Goal: Task Accomplishment & Management: Complete application form

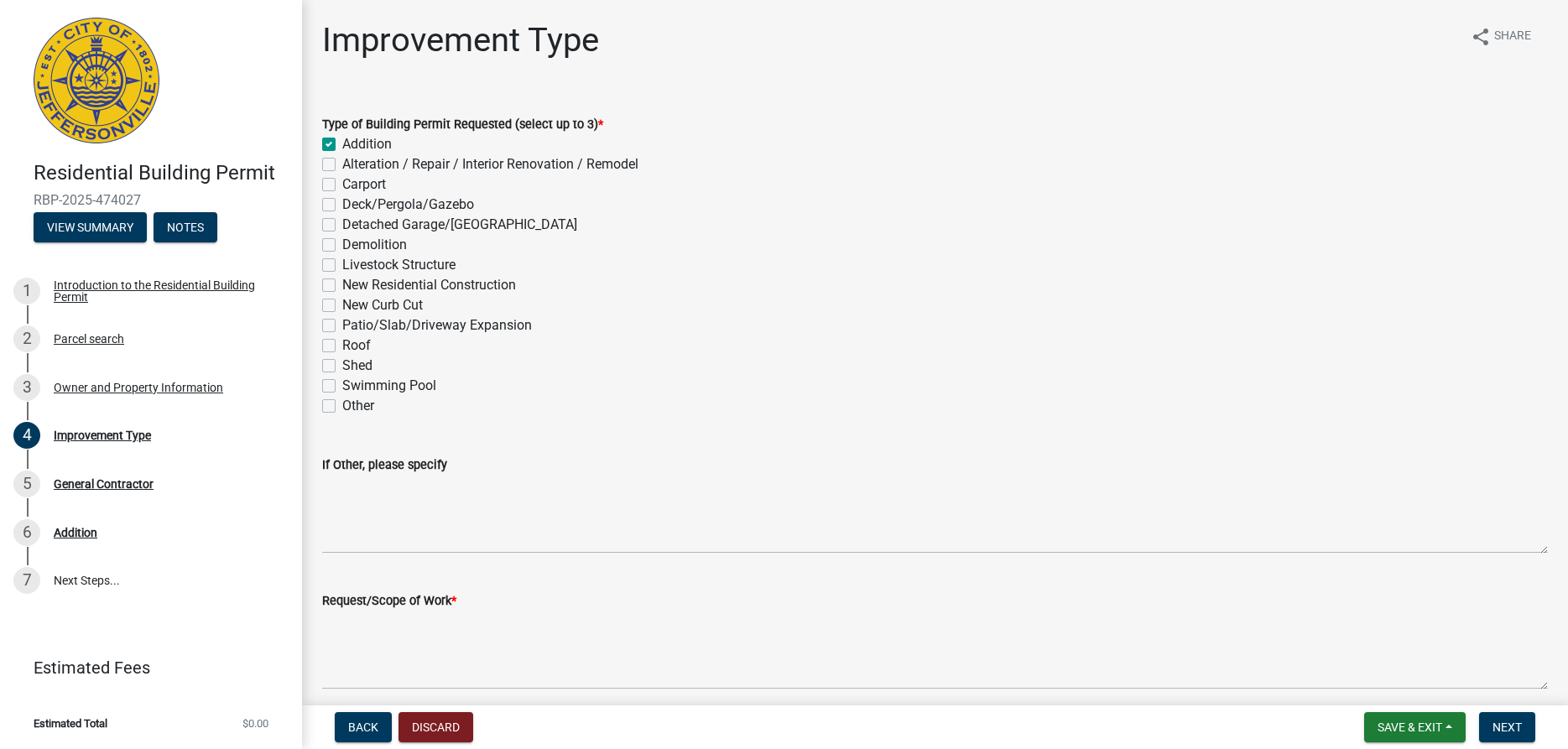
scroll to position [161, 0]
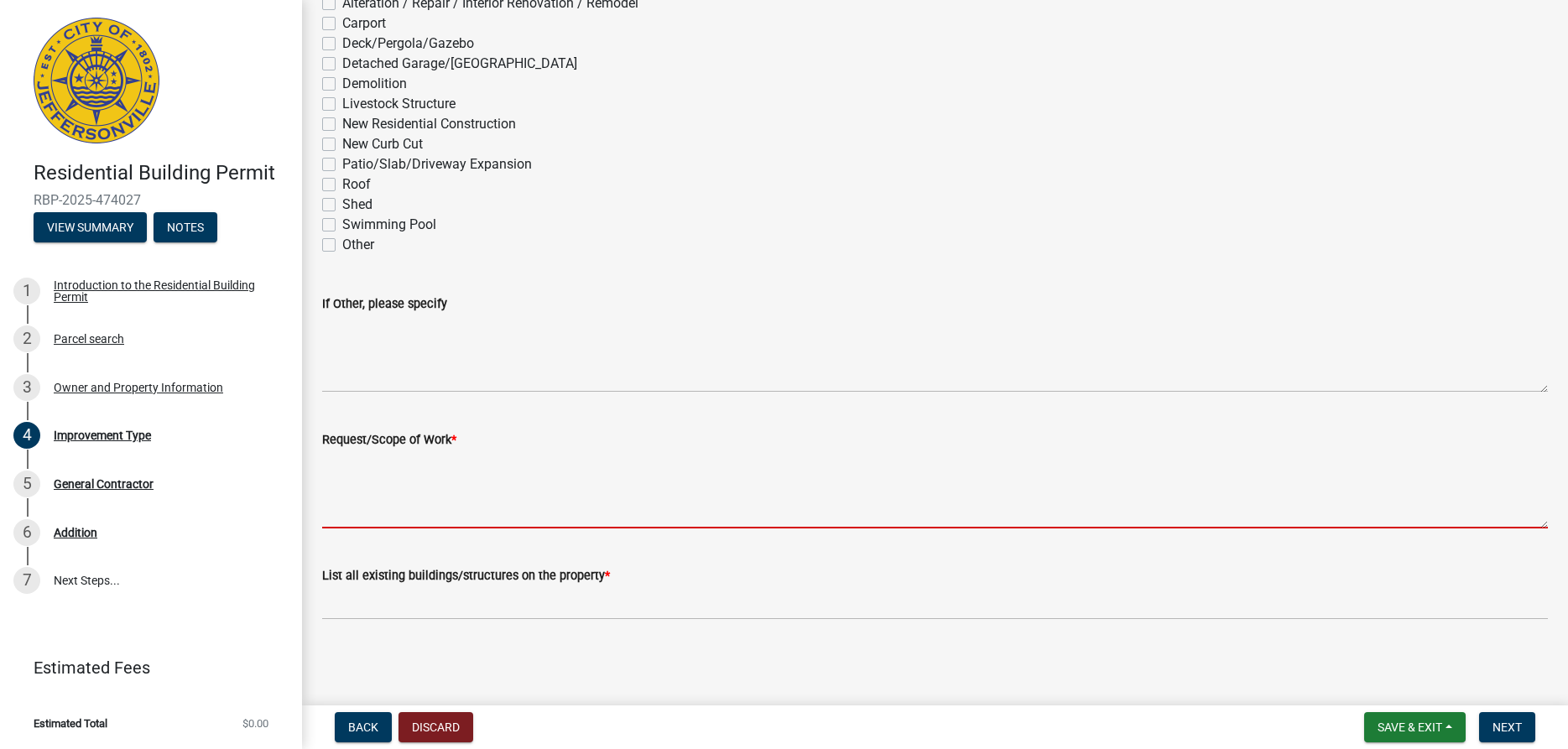
click at [360, 496] on textarea "Request/Scope of Work *" at bounding box center [935, 488] width 1226 height 79
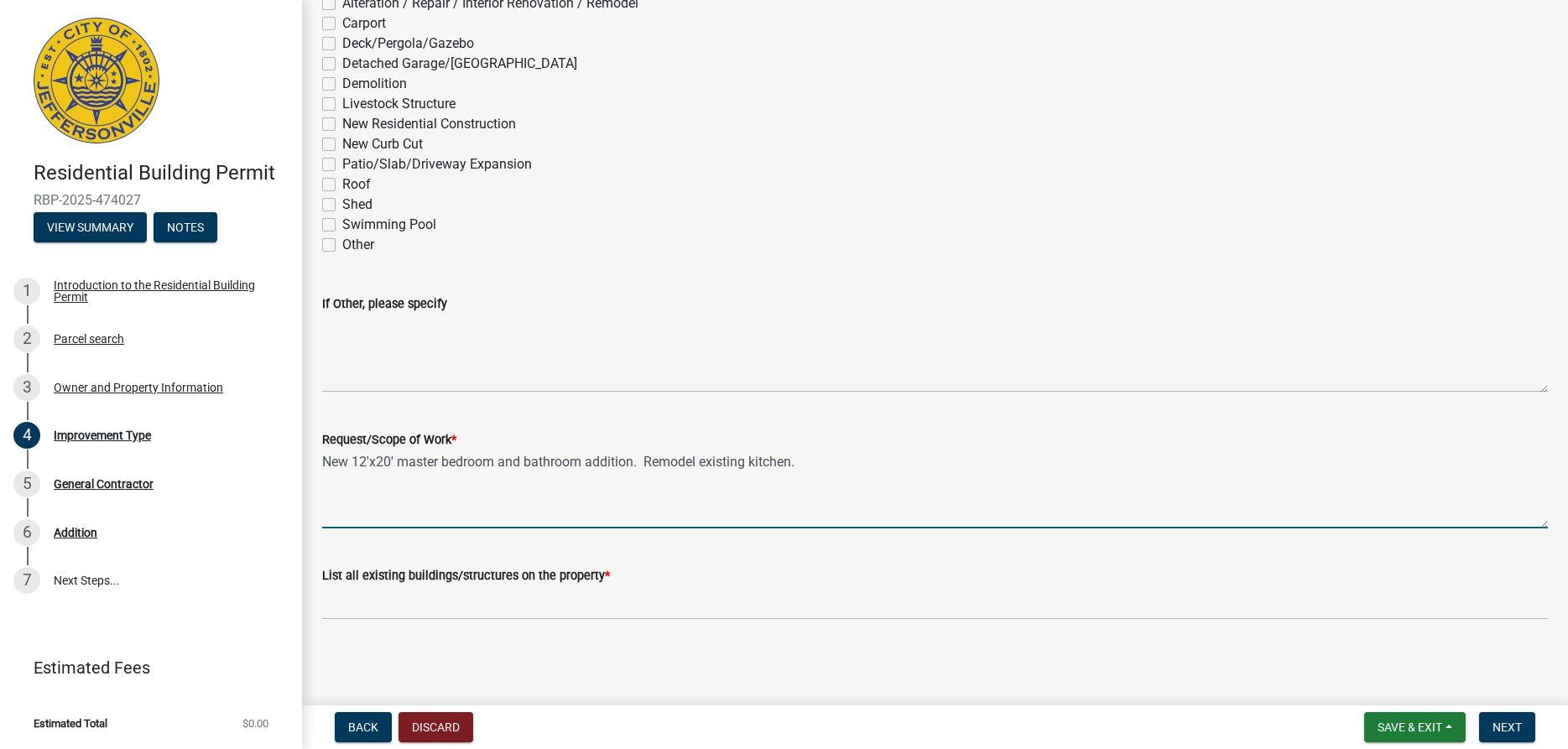
type textarea "New 12'x20' master bedroom and bathroom addition. Remodel existing kitchen."
click at [664, 580] on div "List all existing buildings/structures on the property *" at bounding box center [935, 575] width 1226 height 21
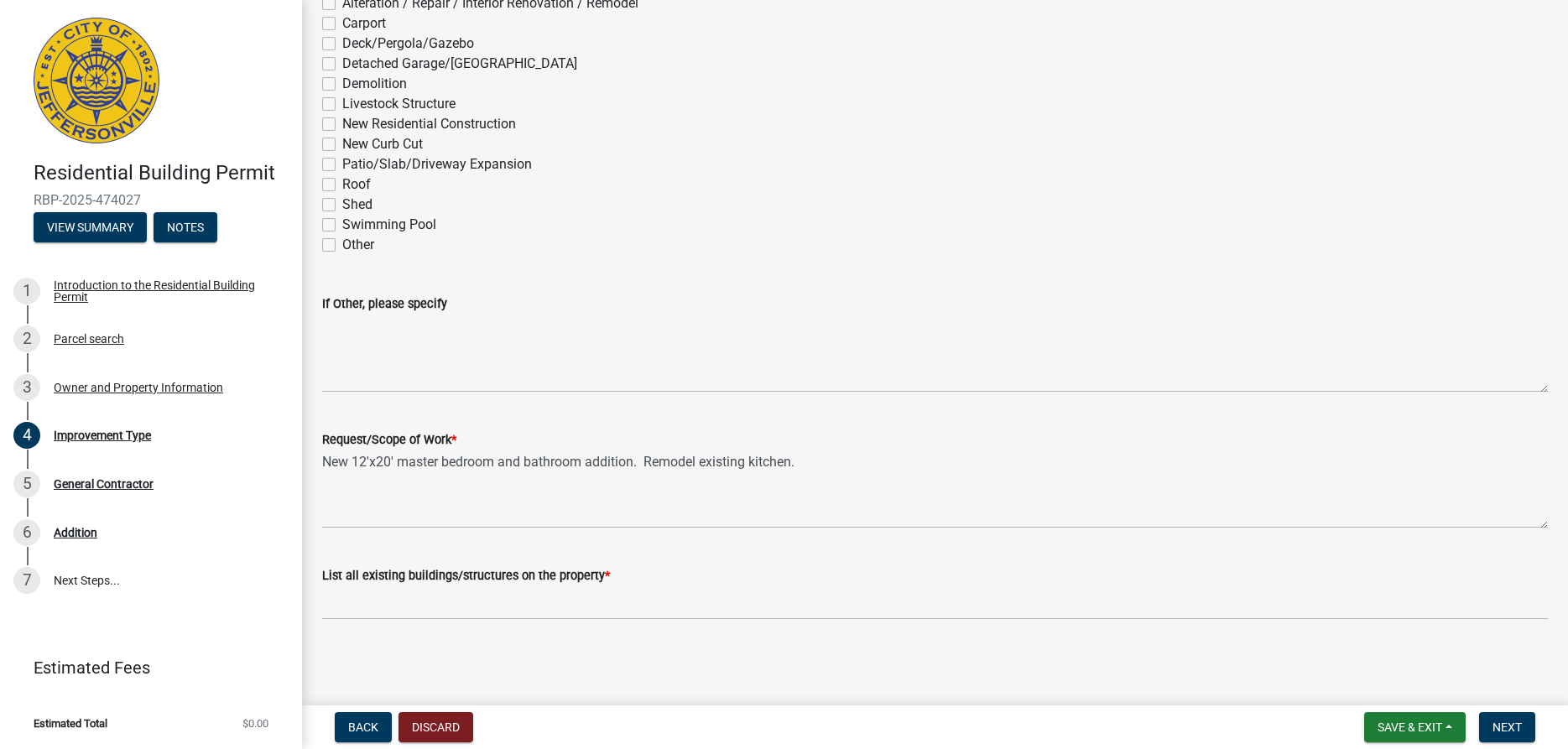
click at [638, 573] on div "List all existing buildings/structures on the property *" at bounding box center [935, 575] width 1226 height 21
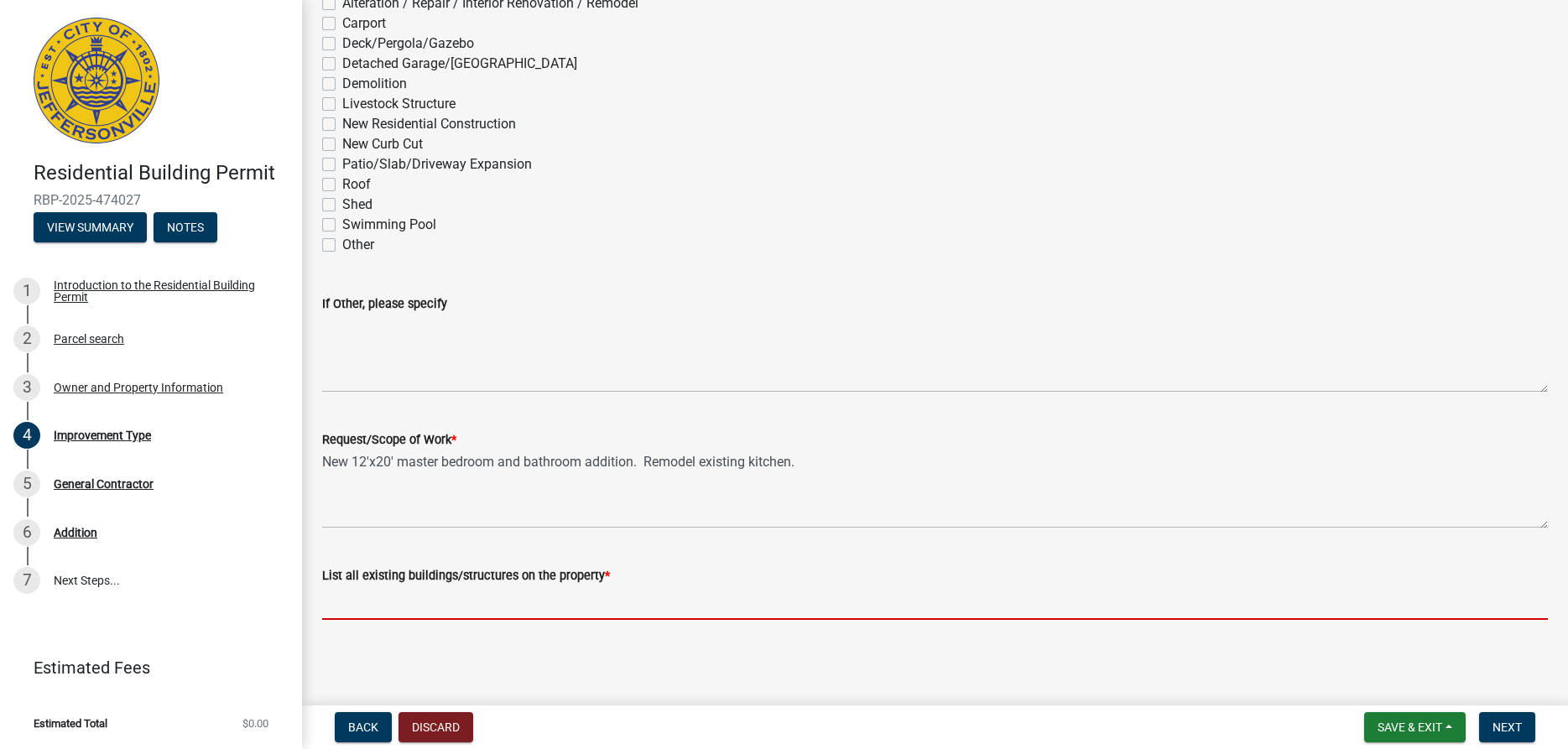
click at [392, 603] on input "List all existing buildings/structures on the property *" at bounding box center [935, 602] width 1226 height 34
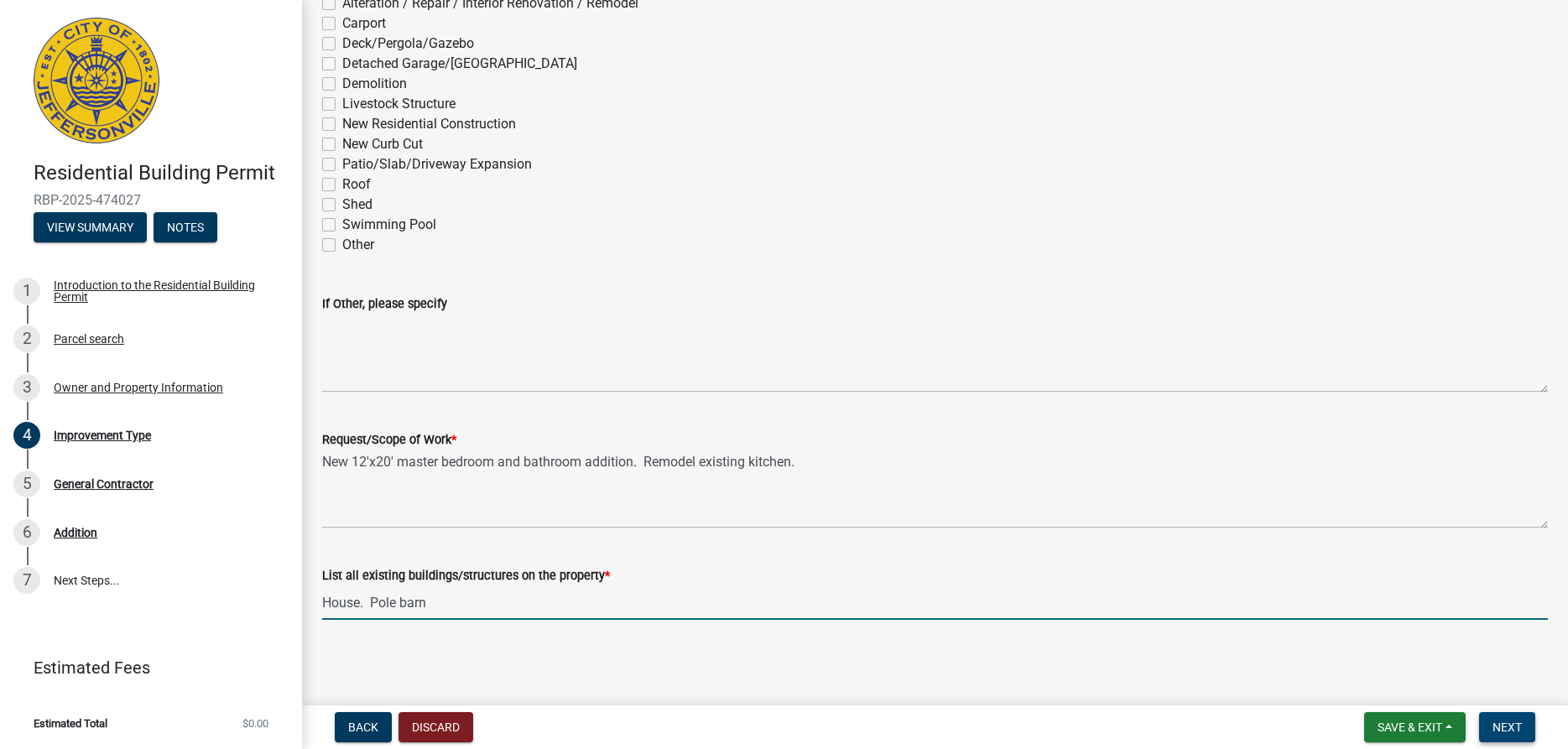
type input "House. Pole barn"
click at [1502, 726] on span "Next" at bounding box center [1507, 728] width 29 height 14
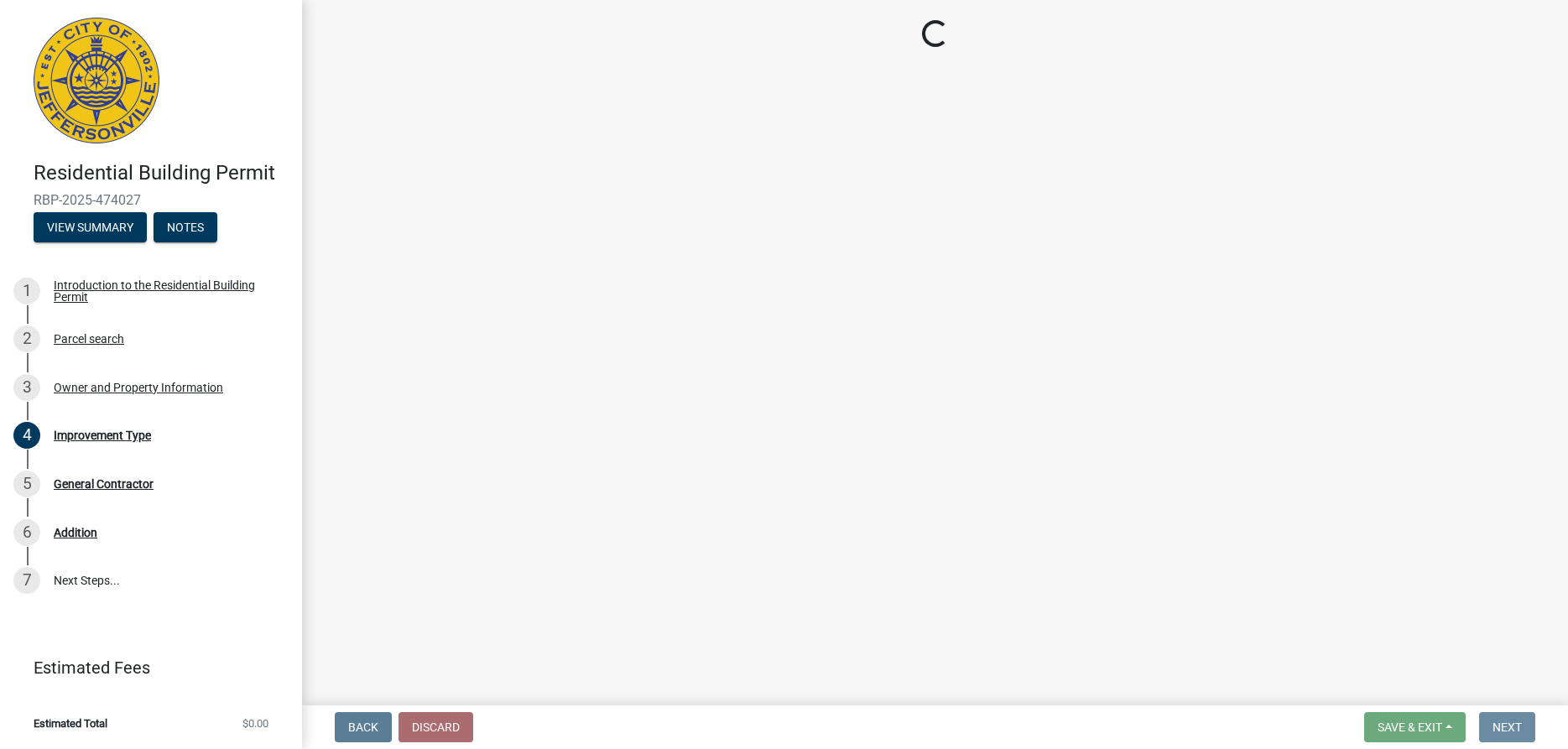
scroll to position [0, 0]
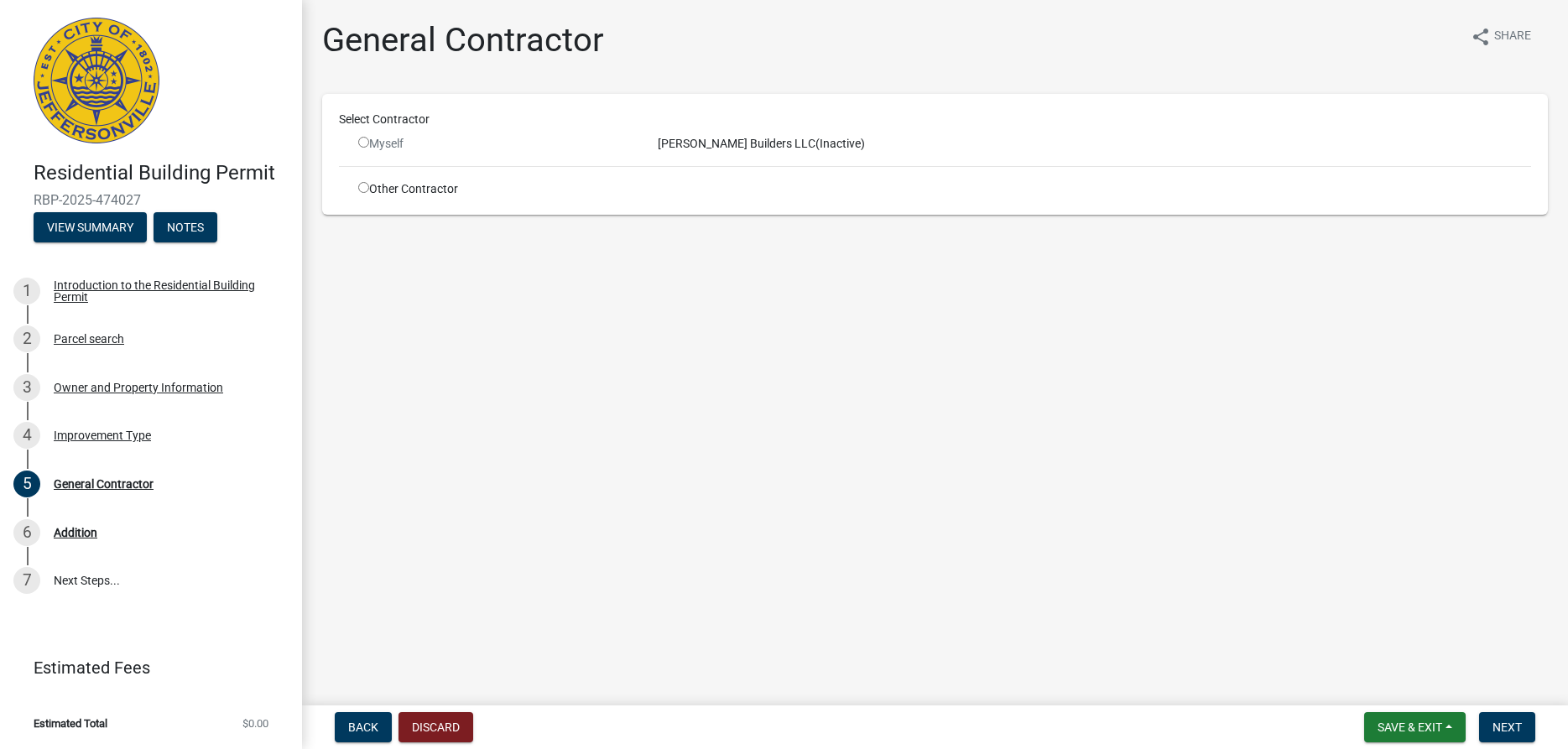
click at [364, 144] on input "radio" at bounding box center [363, 142] width 11 height 11
click at [364, 141] on input "radio" at bounding box center [363, 142] width 11 height 11
radio input "false"
click at [364, 189] on input "radio" at bounding box center [363, 187] width 11 height 11
radio input "true"
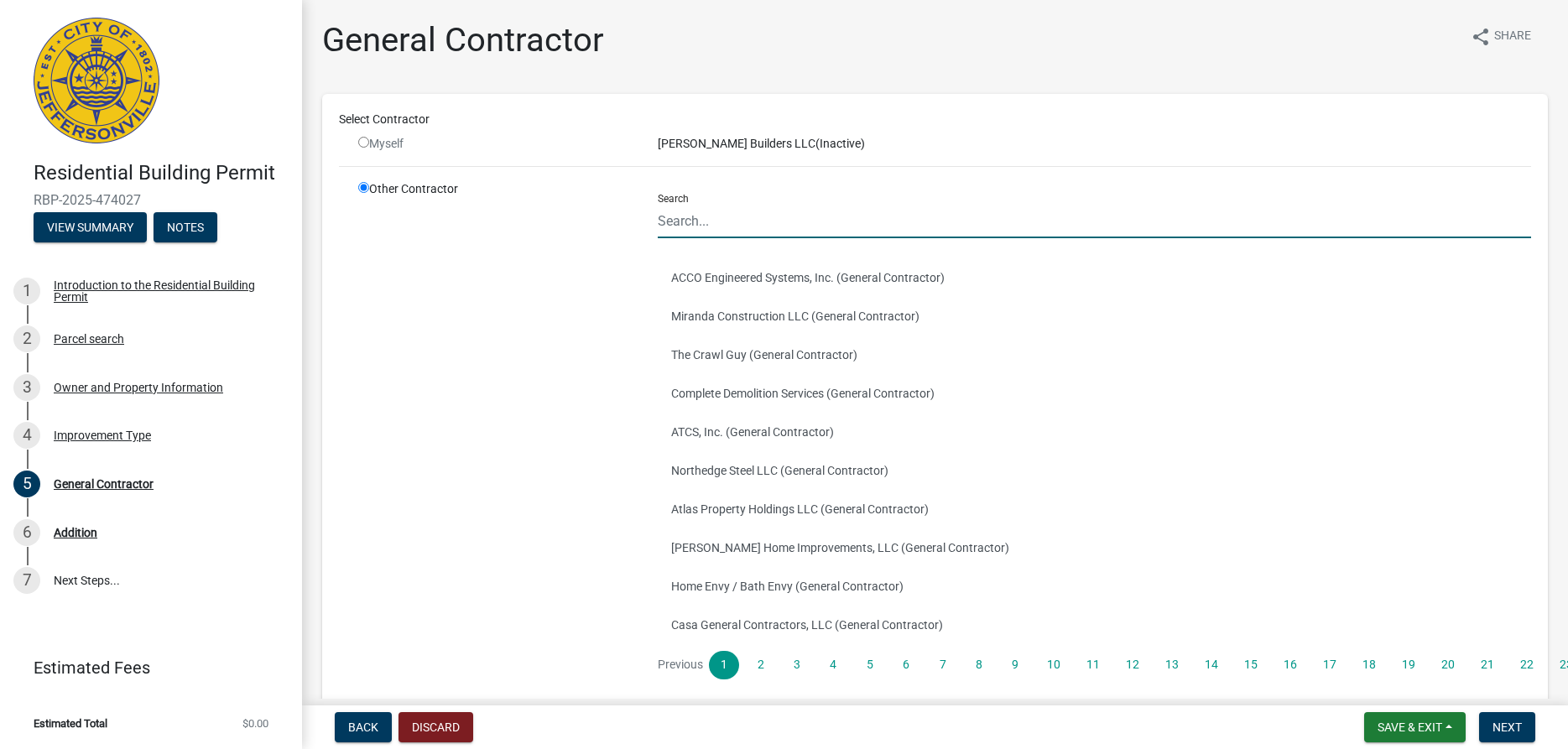
click at [680, 216] on input "Search" at bounding box center [1094, 221] width 873 height 34
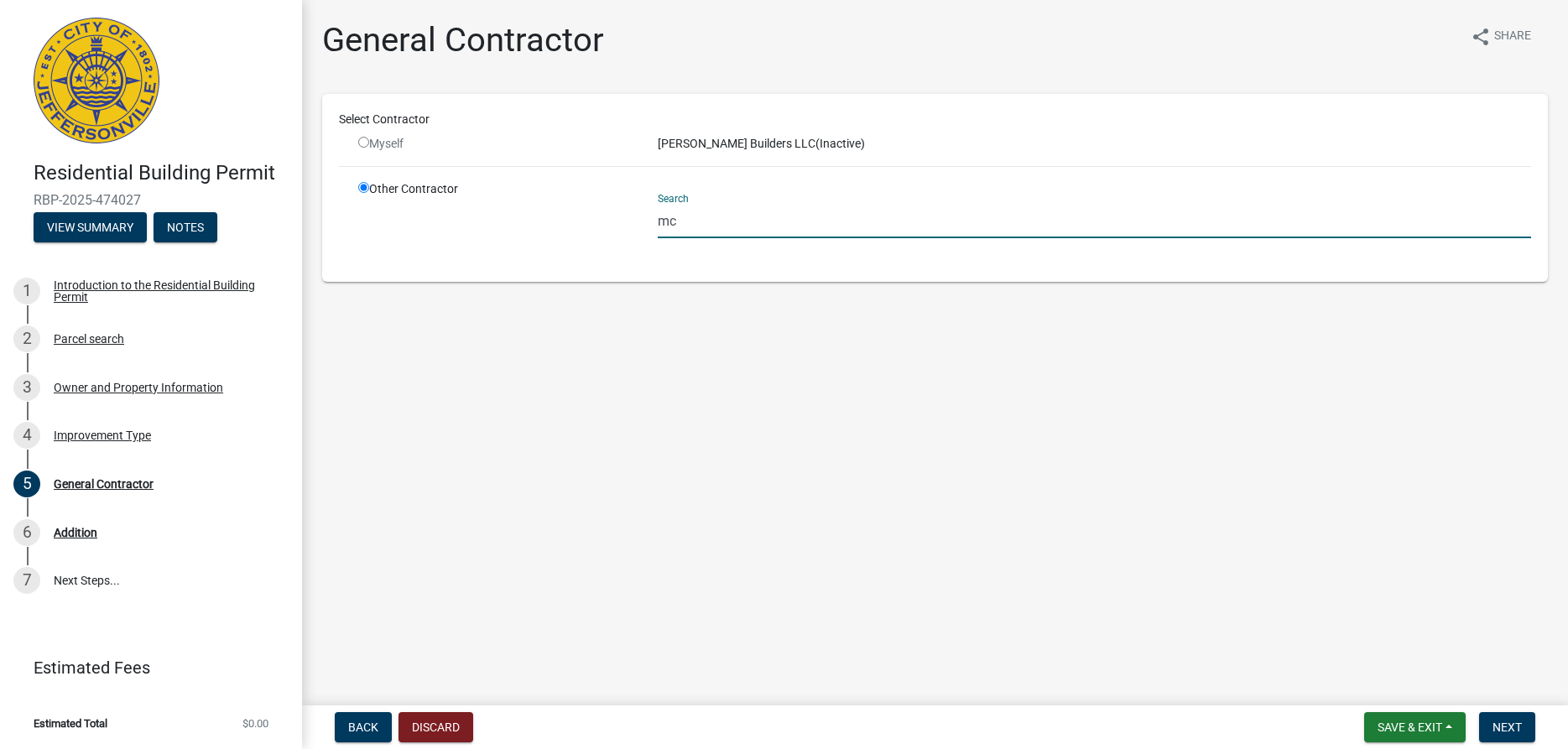
type input "m"
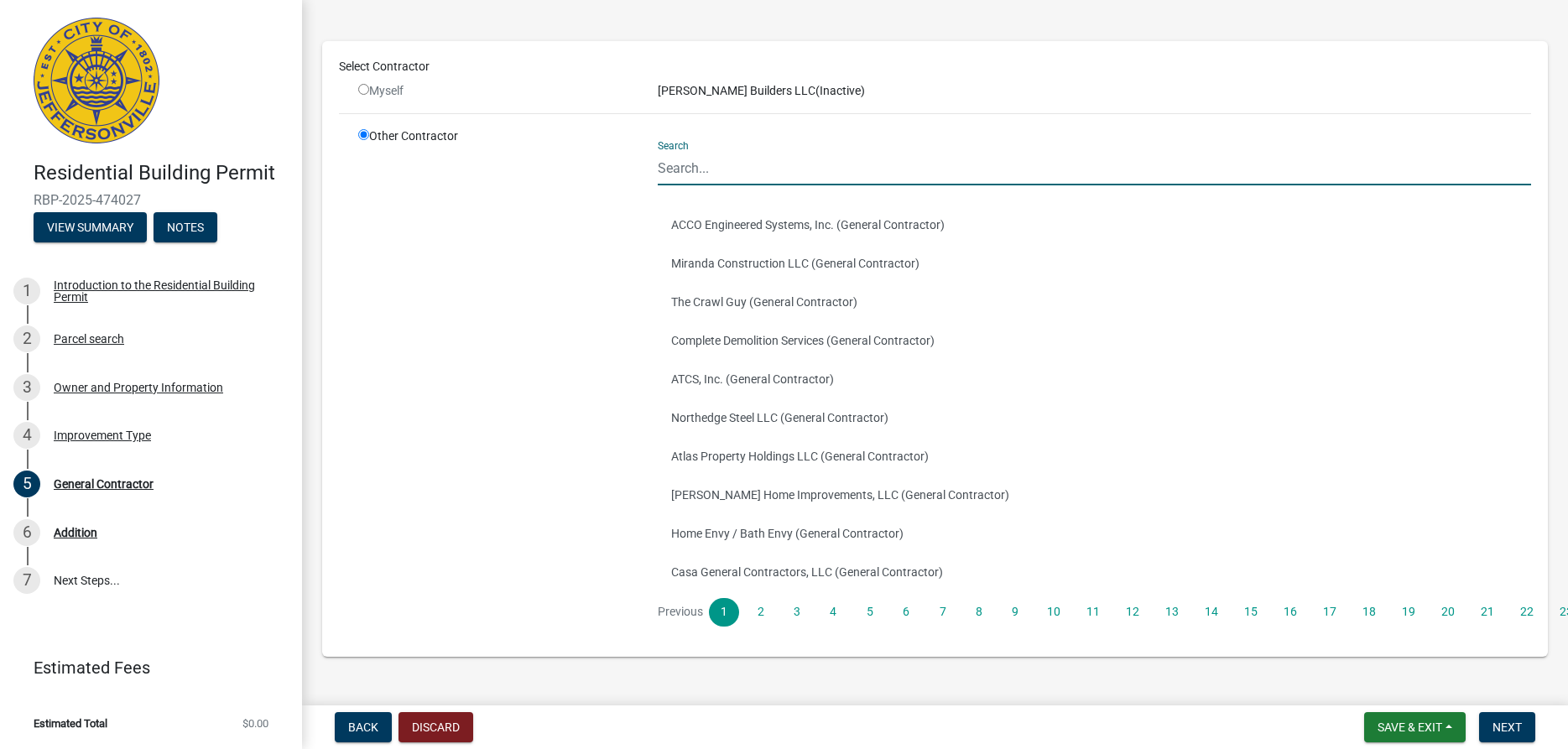
scroll to position [90, 0]
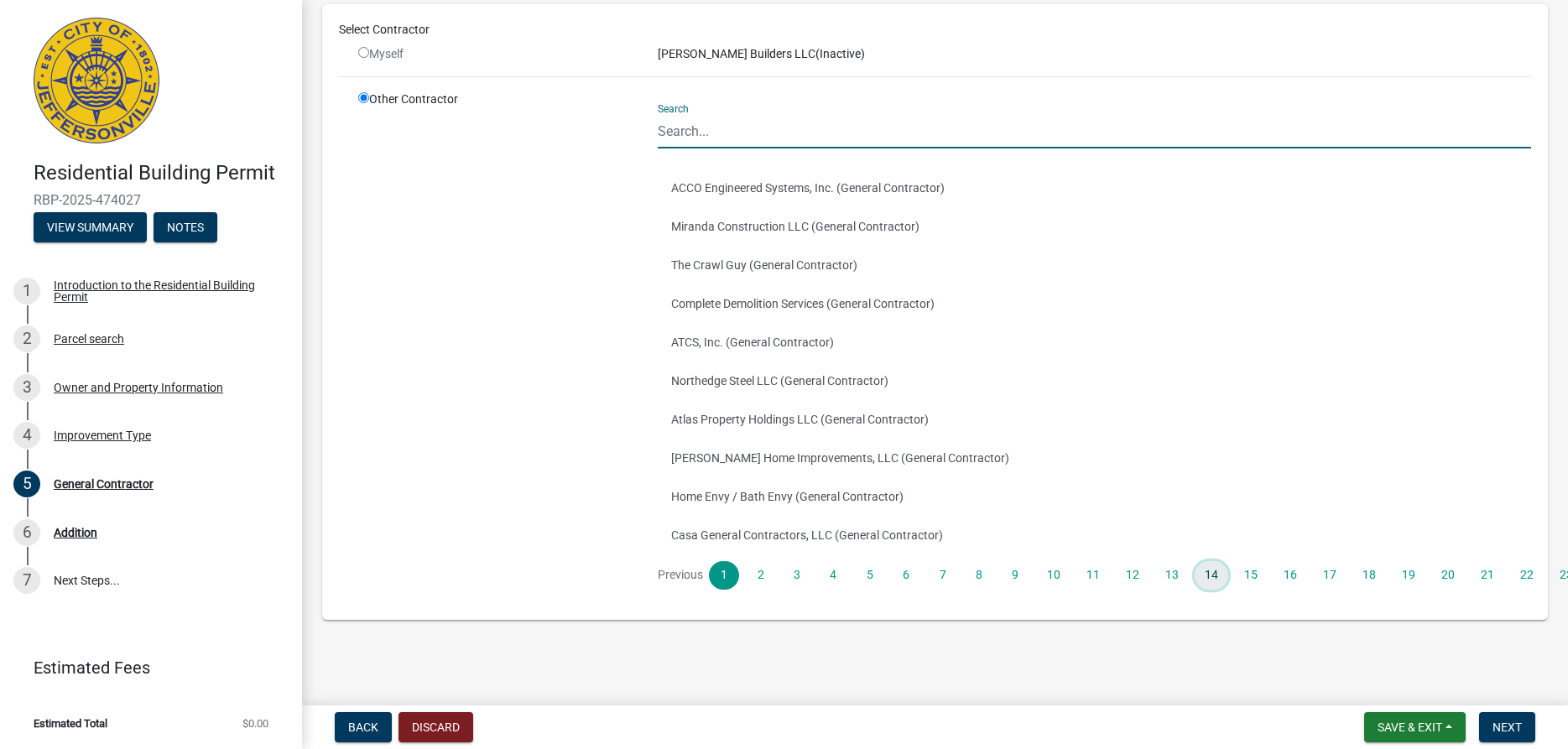
click at [1207, 575] on link "14" at bounding box center [1211, 575] width 33 height 28
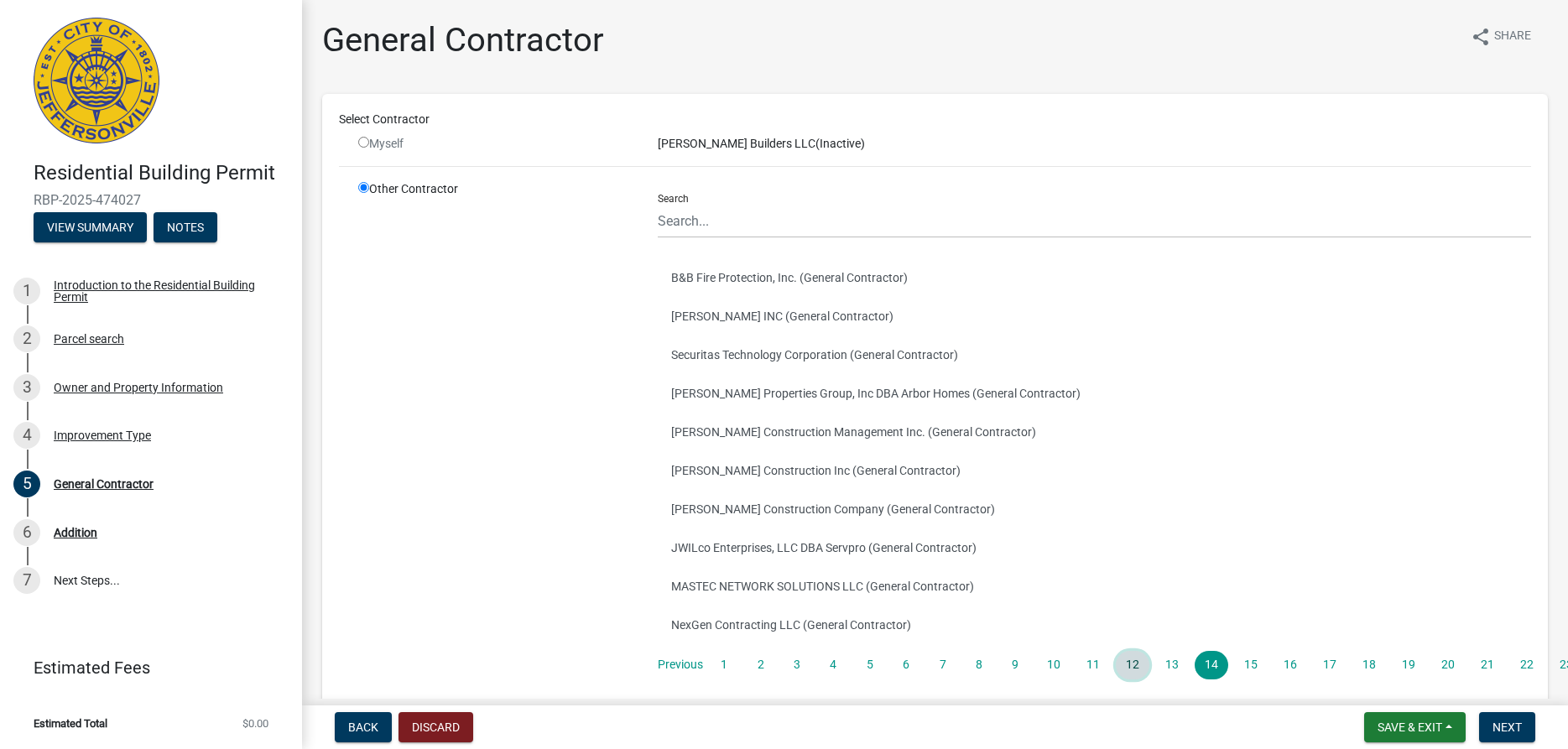
click at [1131, 663] on link "12" at bounding box center [1132, 664] width 33 height 28
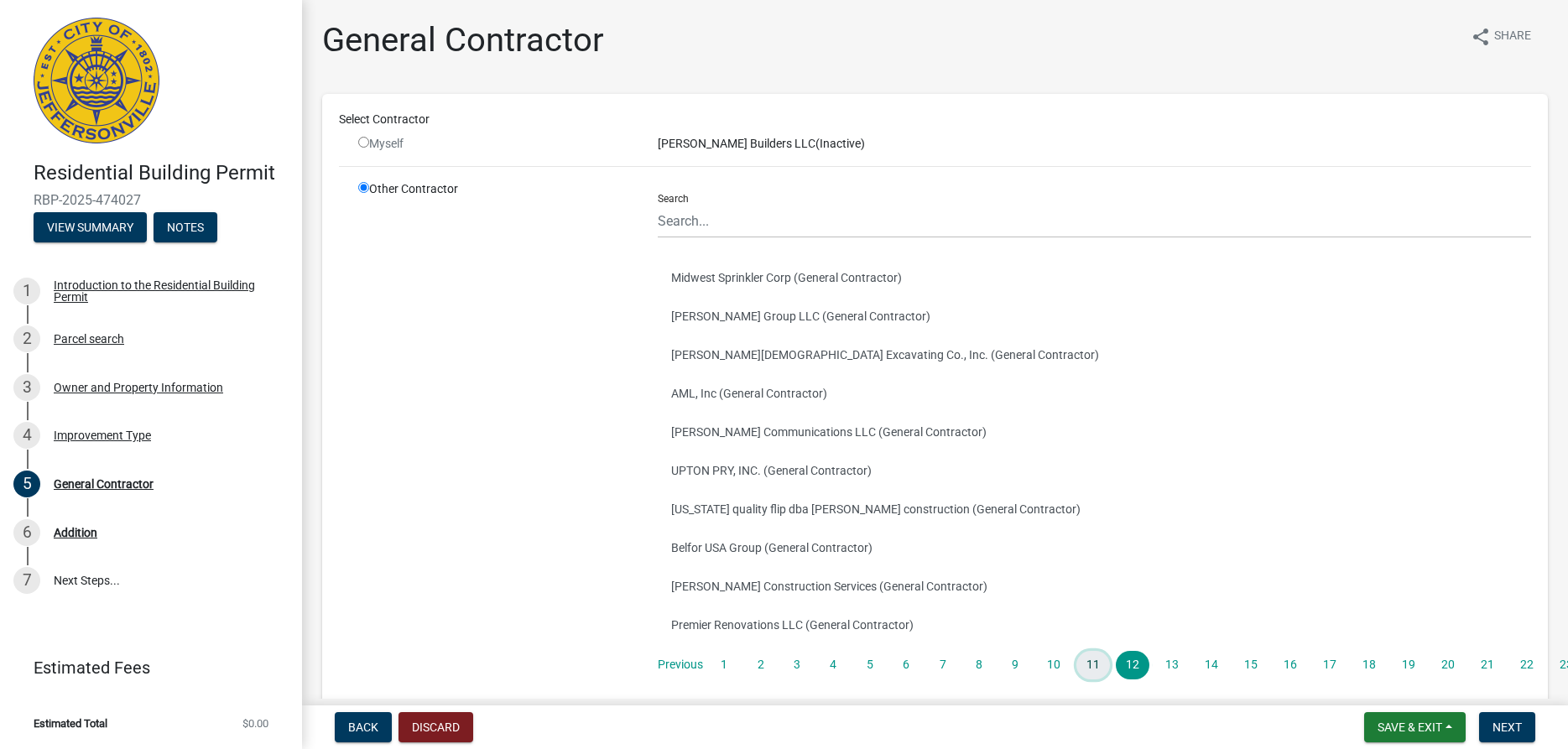
click at [1093, 666] on link "11" at bounding box center [1093, 664] width 33 height 28
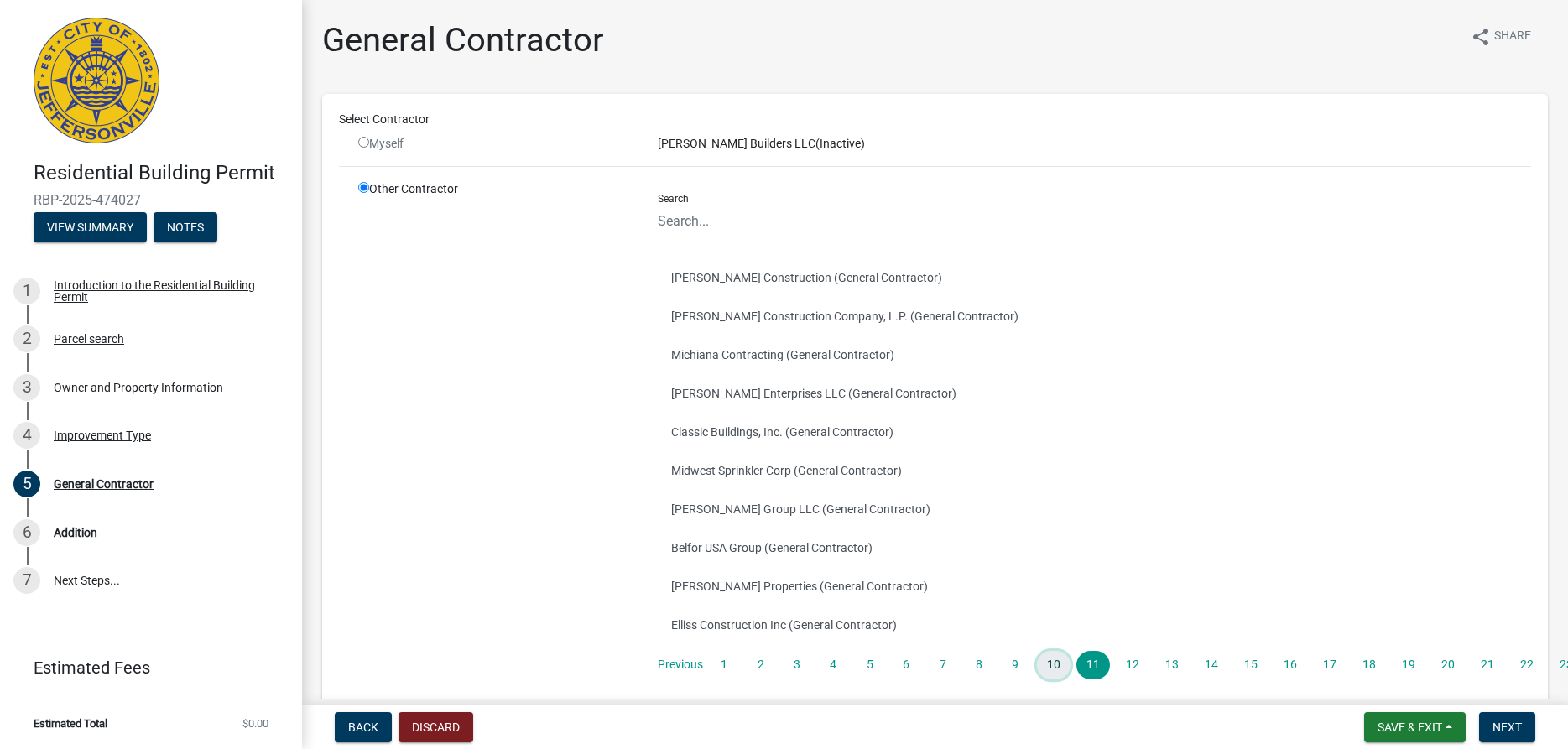
click at [1050, 670] on link "10" at bounding box center [1054, 664] width 33 height 28
click at [1009, 661] on link "9" at bounding box center [1015, 664] width 30 height 28
click at [978, 664] on link "8" at bounding box center [979, 664] width 30 height 28
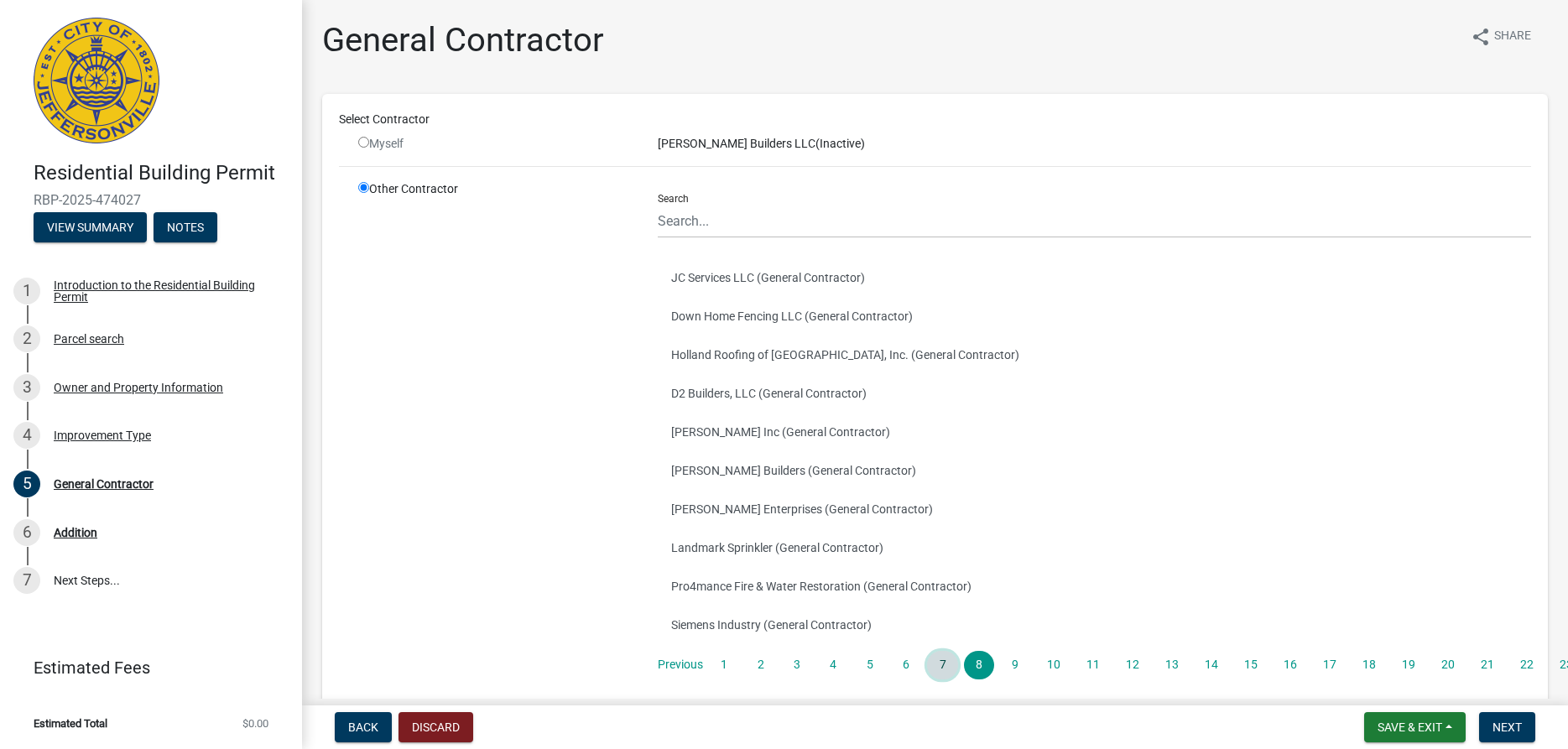
click at [937, 665] on link "7" at bounding box center [942, 664] width 30 height 28
click at [907, 661] on link "6" at bounding box center [906, 664] width 30 height 28
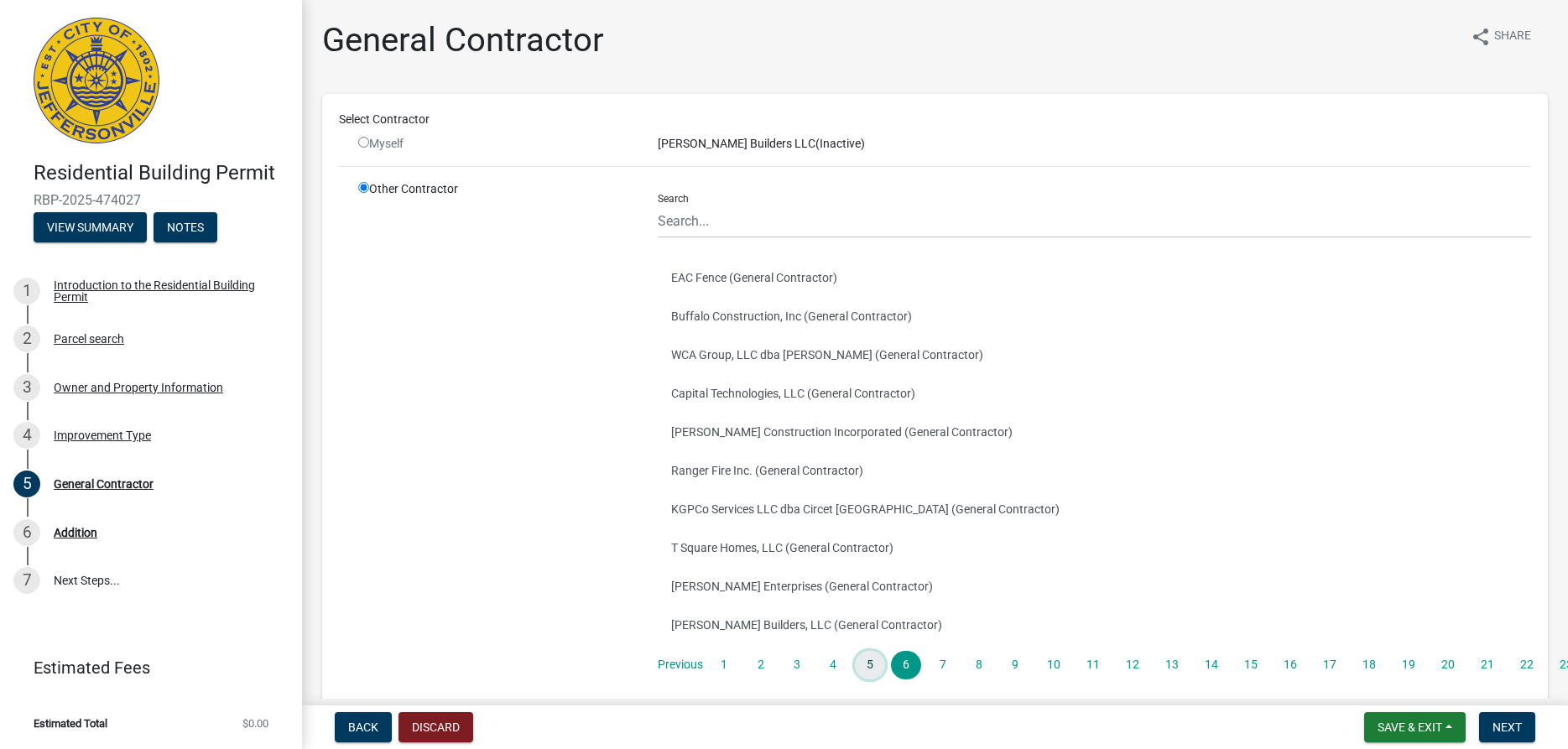
click at [873, 663] on link "5" at bounding box center [869, 664] width 30 height 28
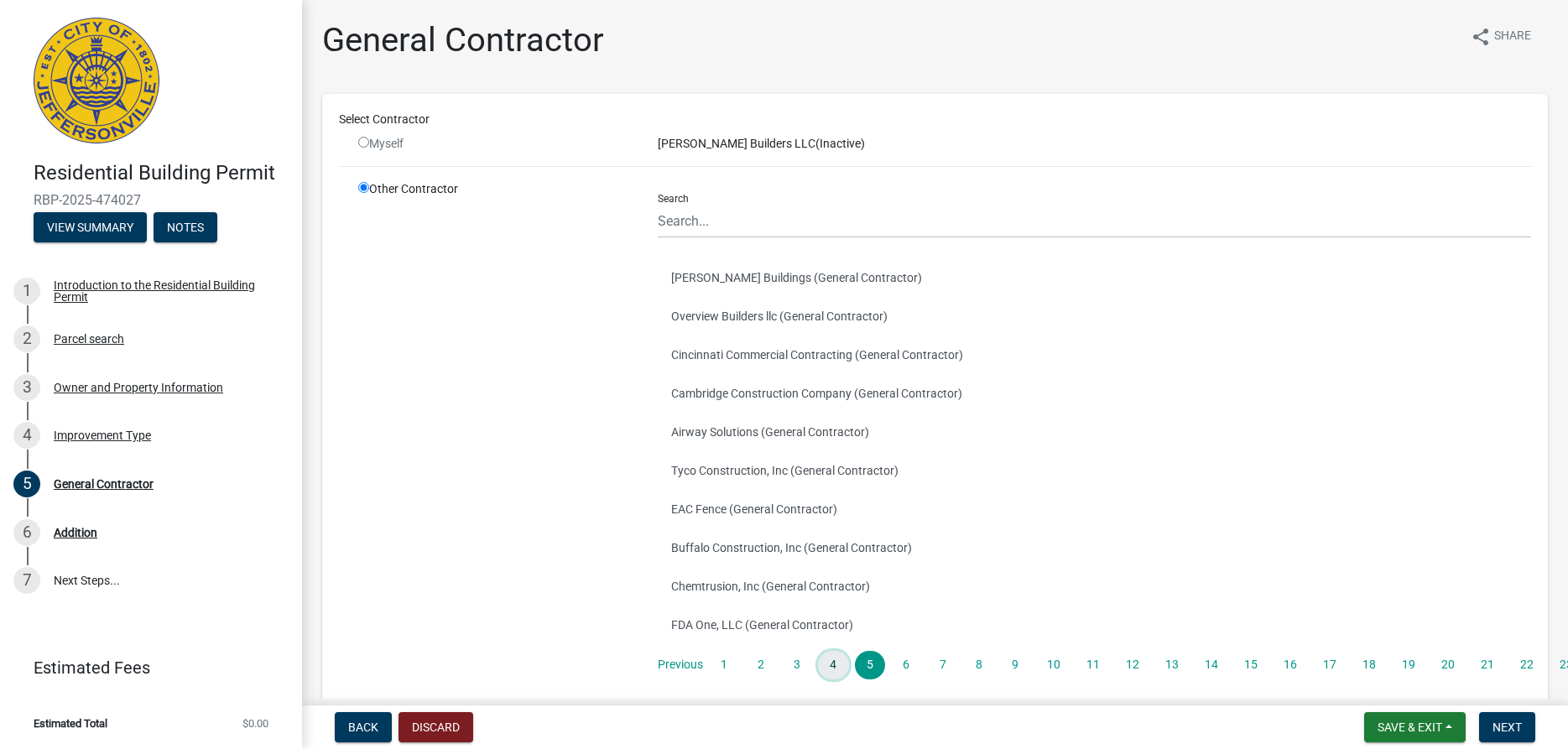
click at [835, 663] on link "4" at bounding box center [832, 664] width 30 height 28
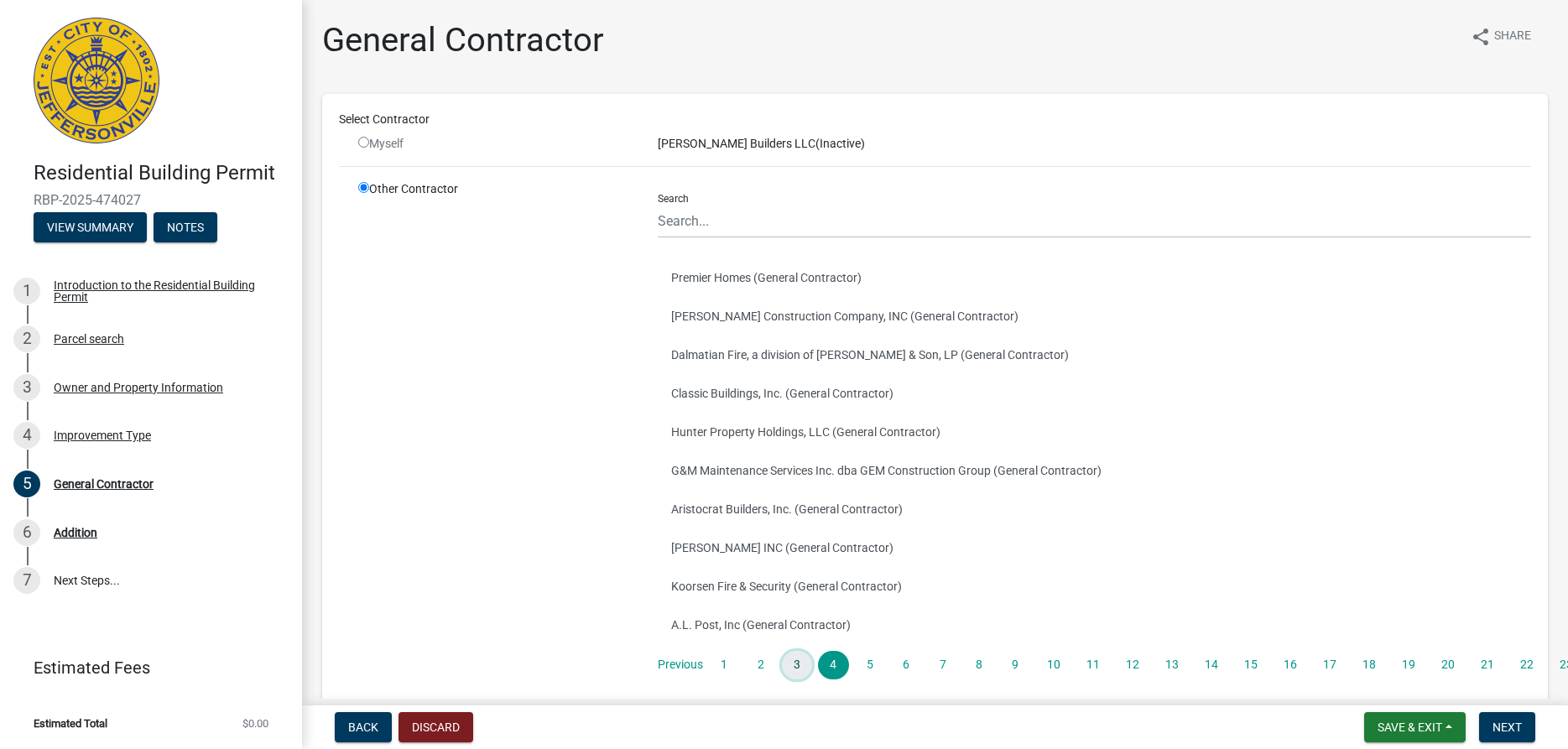
click at [792, 664] on link "3" at bounding box center [796, 664] width 30 height 28
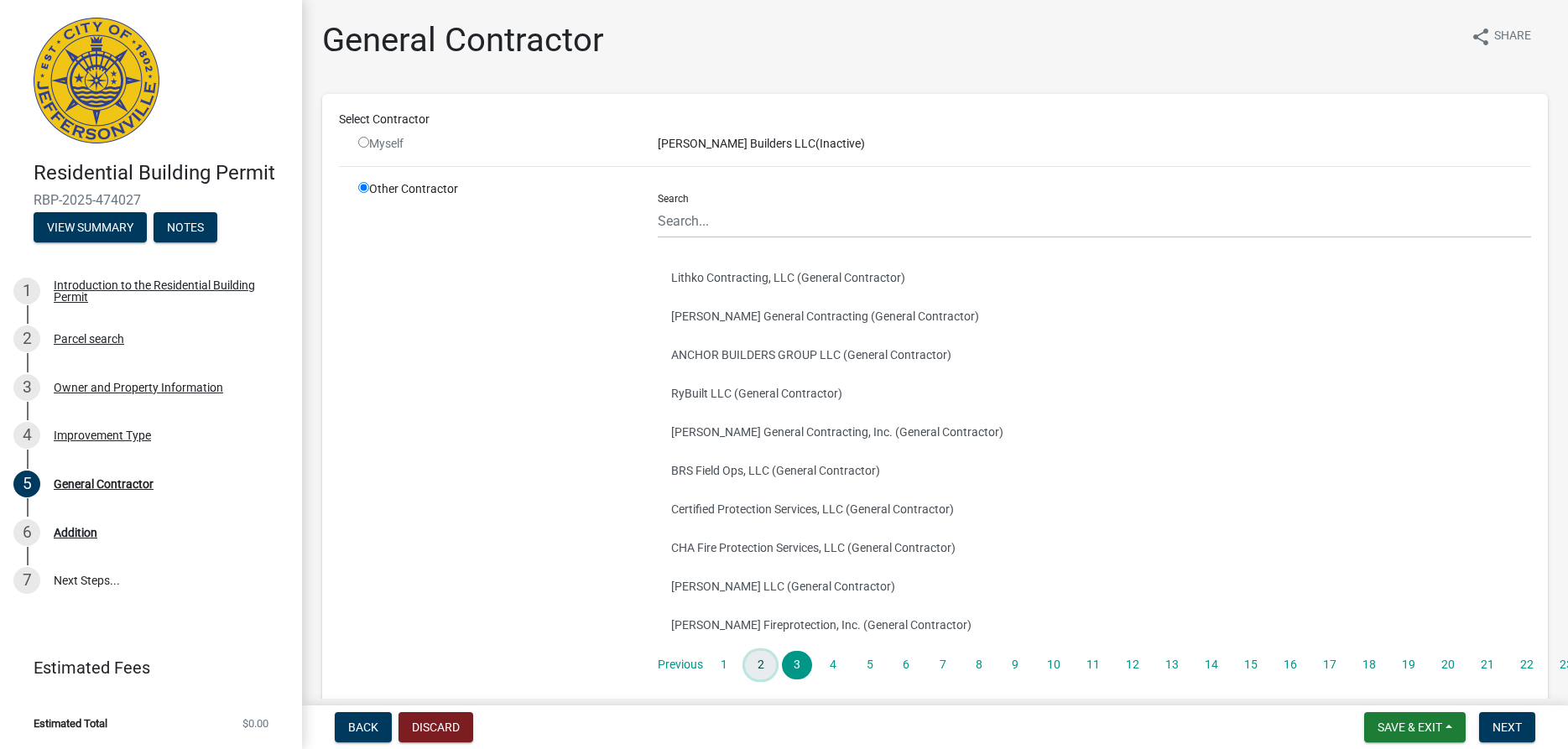
click at [767, 667] on link "2" at bounding box center [760, 664] width 30 height 28
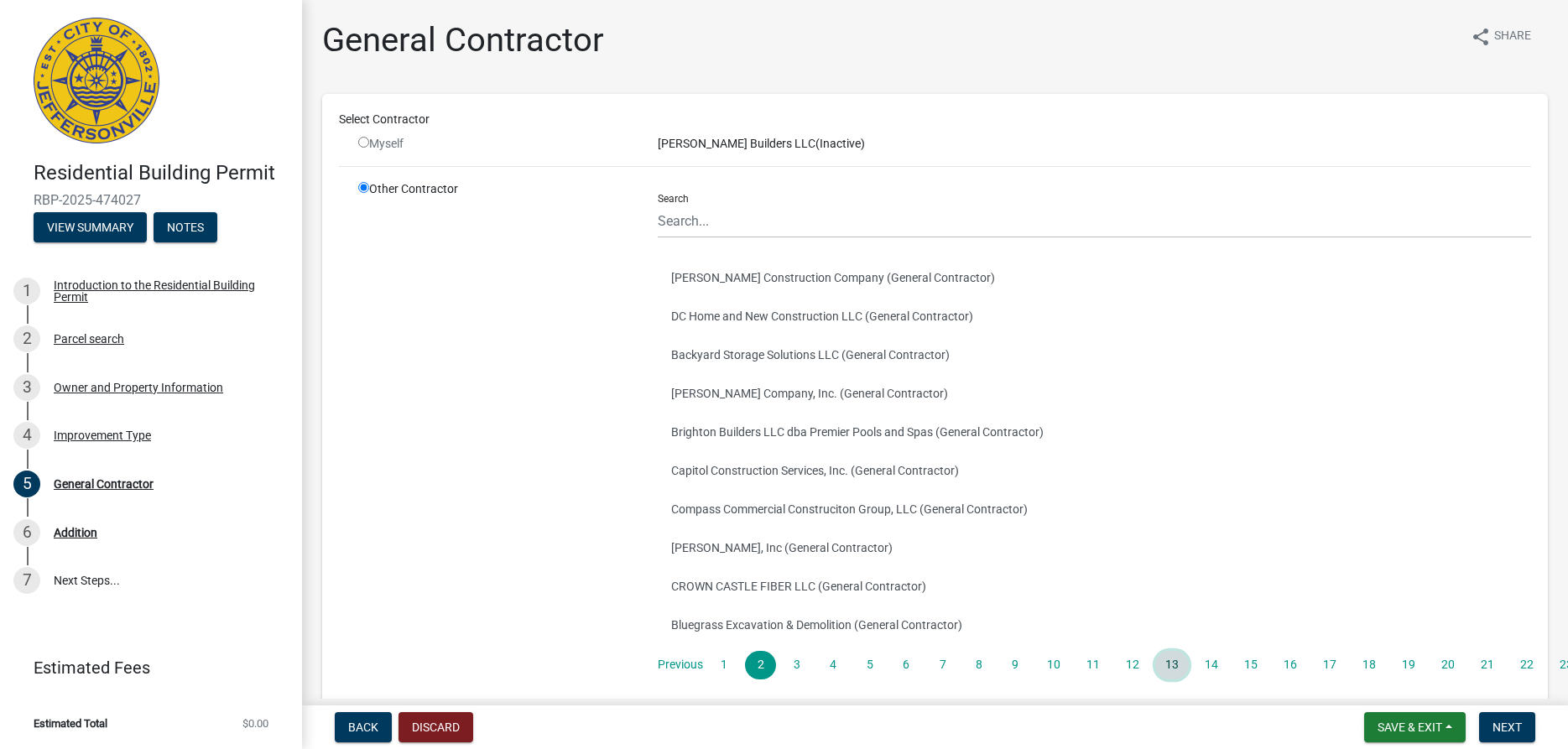
click at [1173, 662] on link "13" at bounding box center [1172, 664] width 33 height 28
click at [1138, 669] on link "12" at bounding box center [1132, 664] width 33 height 28
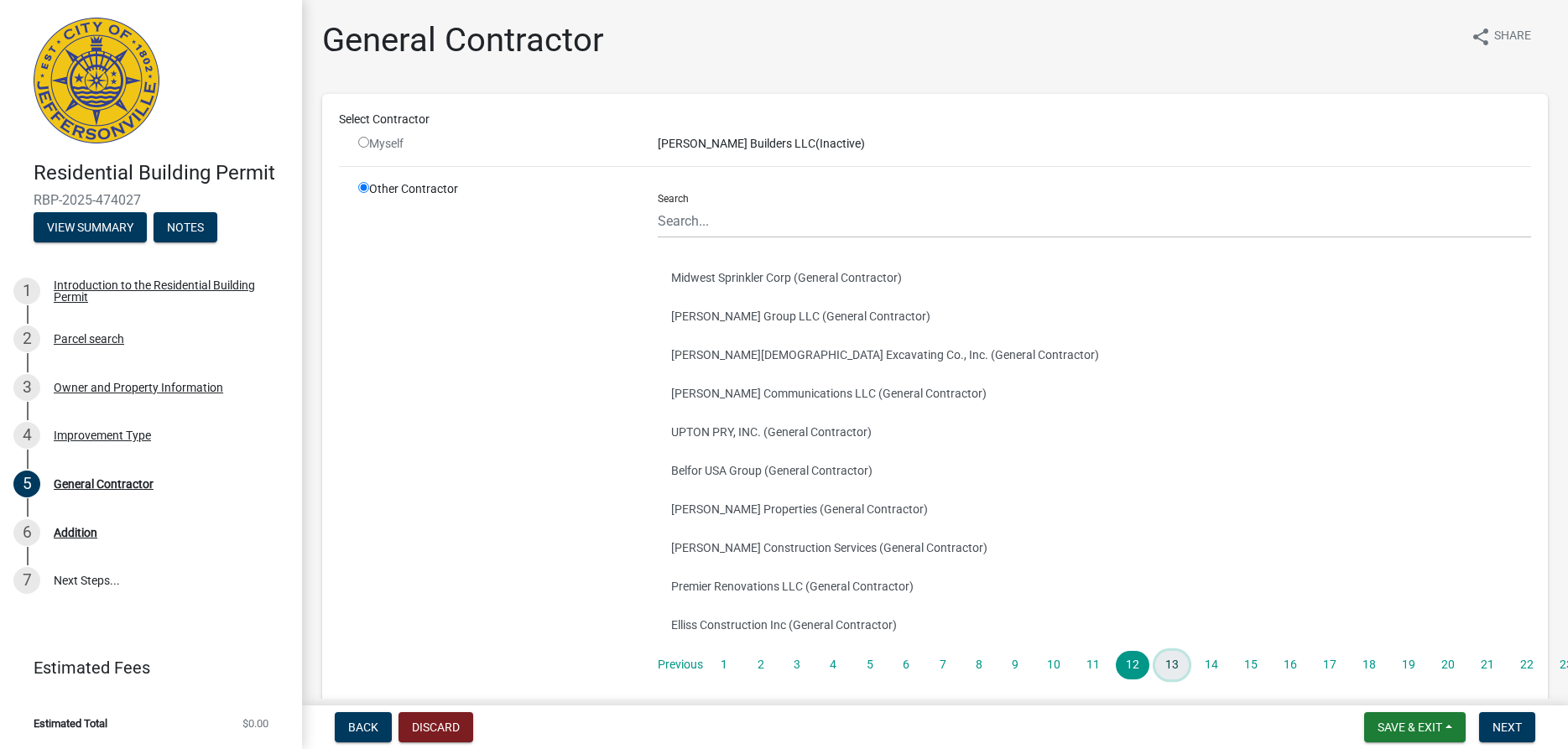
click at [1171, 664] on link "13" at bounding box center [1172, 664] width 33 height 28
click at [1204, 663] on link "14" at bounding box center [1211, 664] width 33 height 28
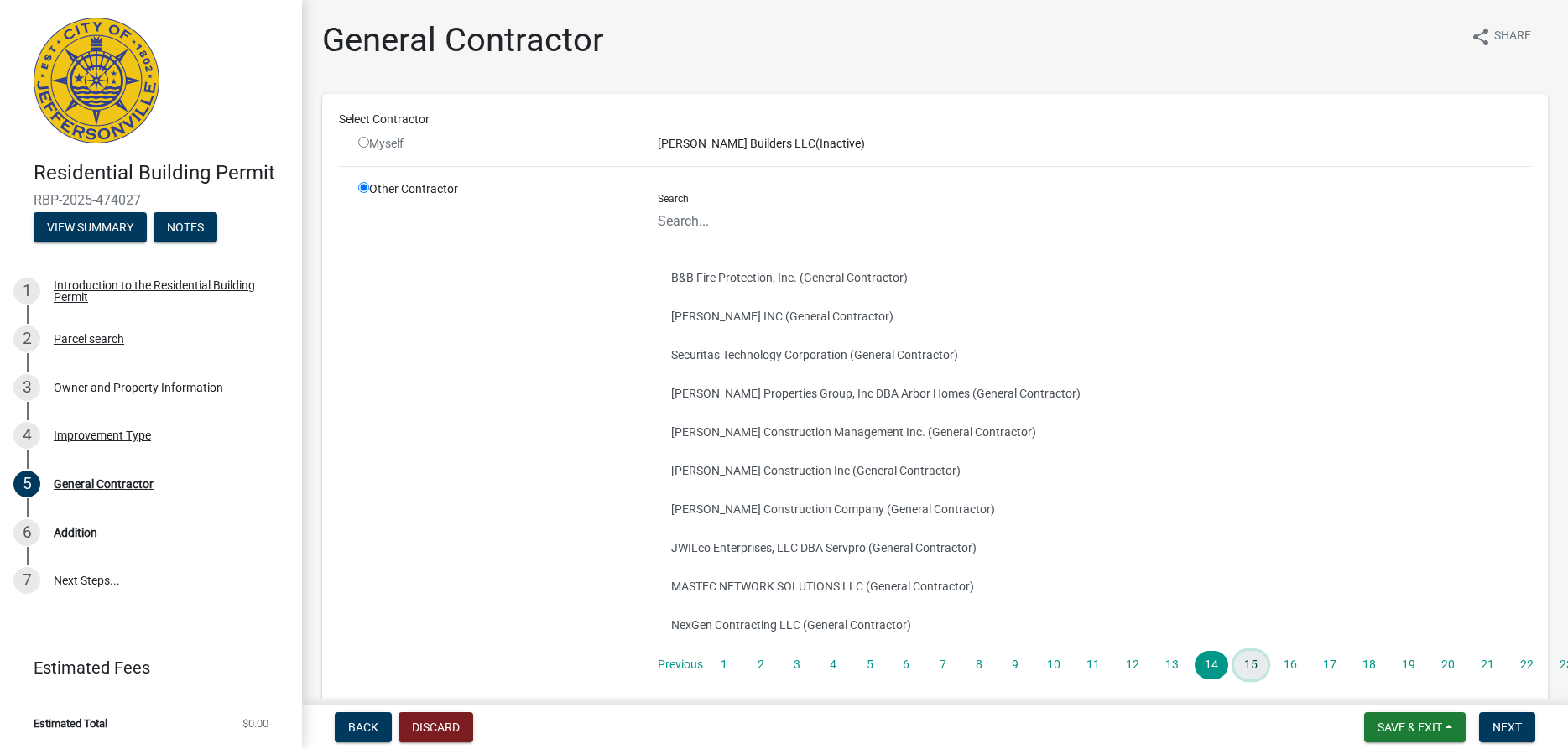
click at [1251, 663] on link "15" at bounding box center [1250, 664] width 33 height 28
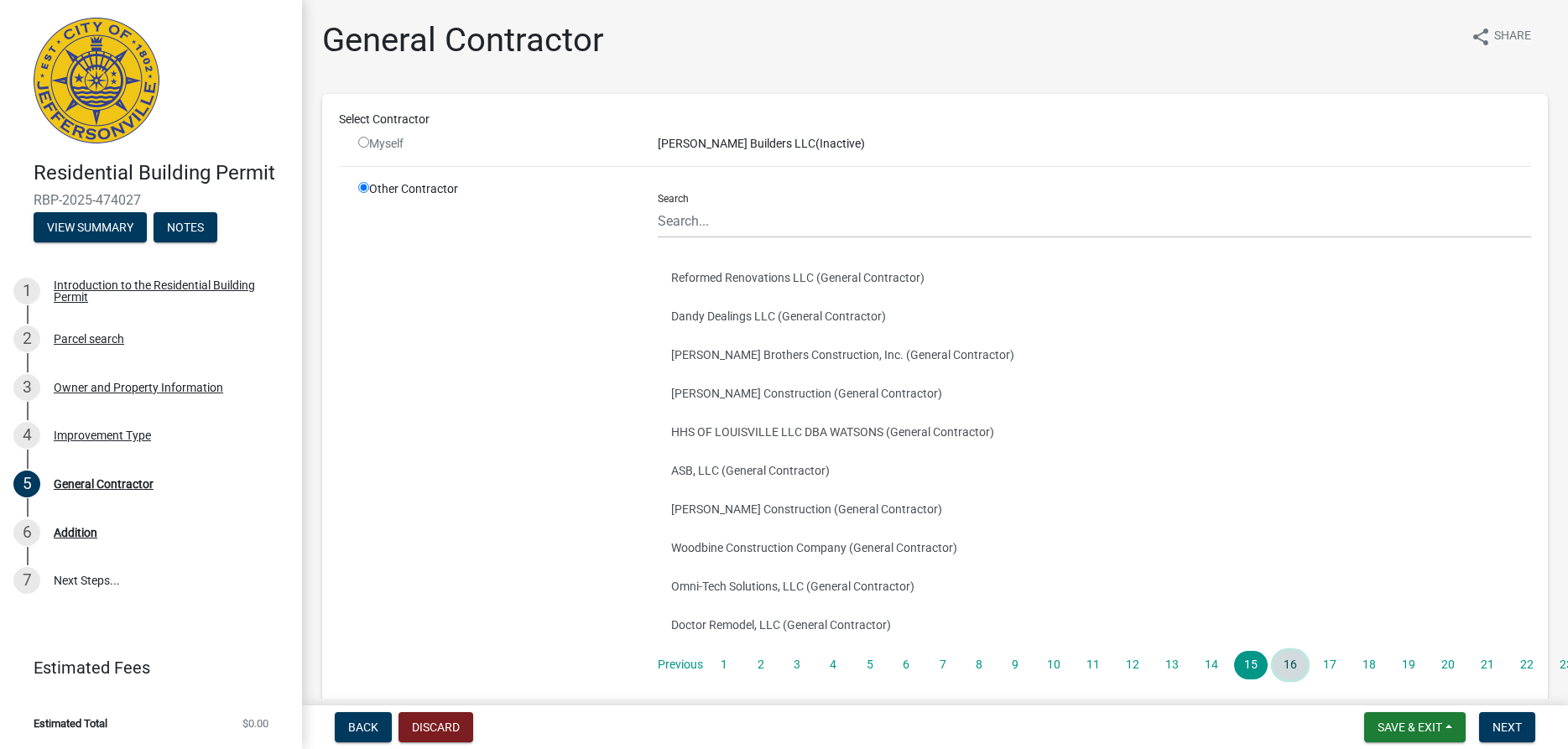
click at [1287, 668] on link "16" at bounding box center [1291, 664] width 33 height 28
click at [1324, 666] on link "17" at bounding box center [1330, 664] width 33 height 28
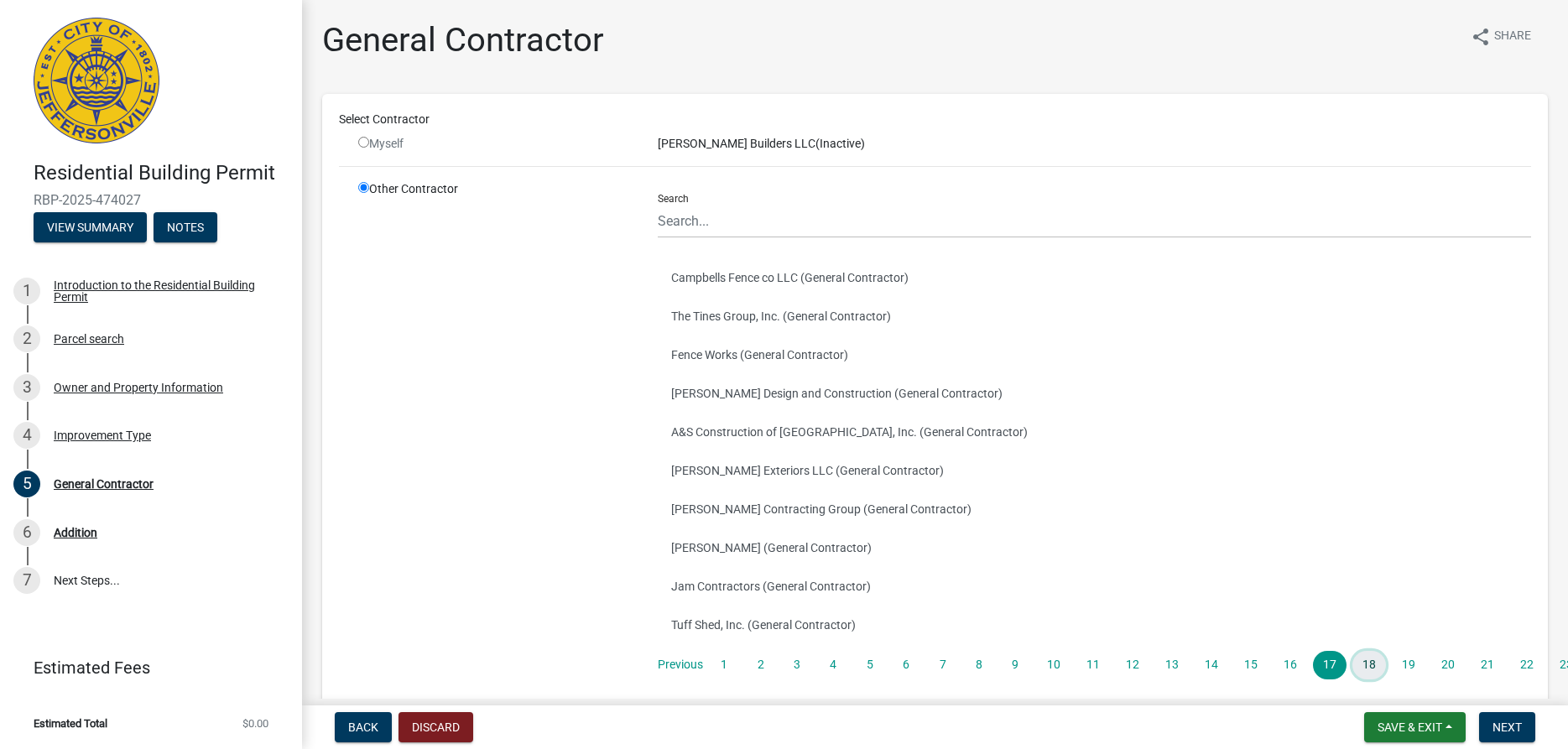
click at [1370, 662] on link "18" at bounding box center [1370, 664] width 33 height 28
click at [1403, 662] on link "19" at bounding box center [1409, 664] width 33 height 28
click at [1442, 663] on link "20" at bounding box center [1448, 664] width 33 height 28
click at [1477, 665] on link "21" at bounding box center [1488, 664] width 33 height 28
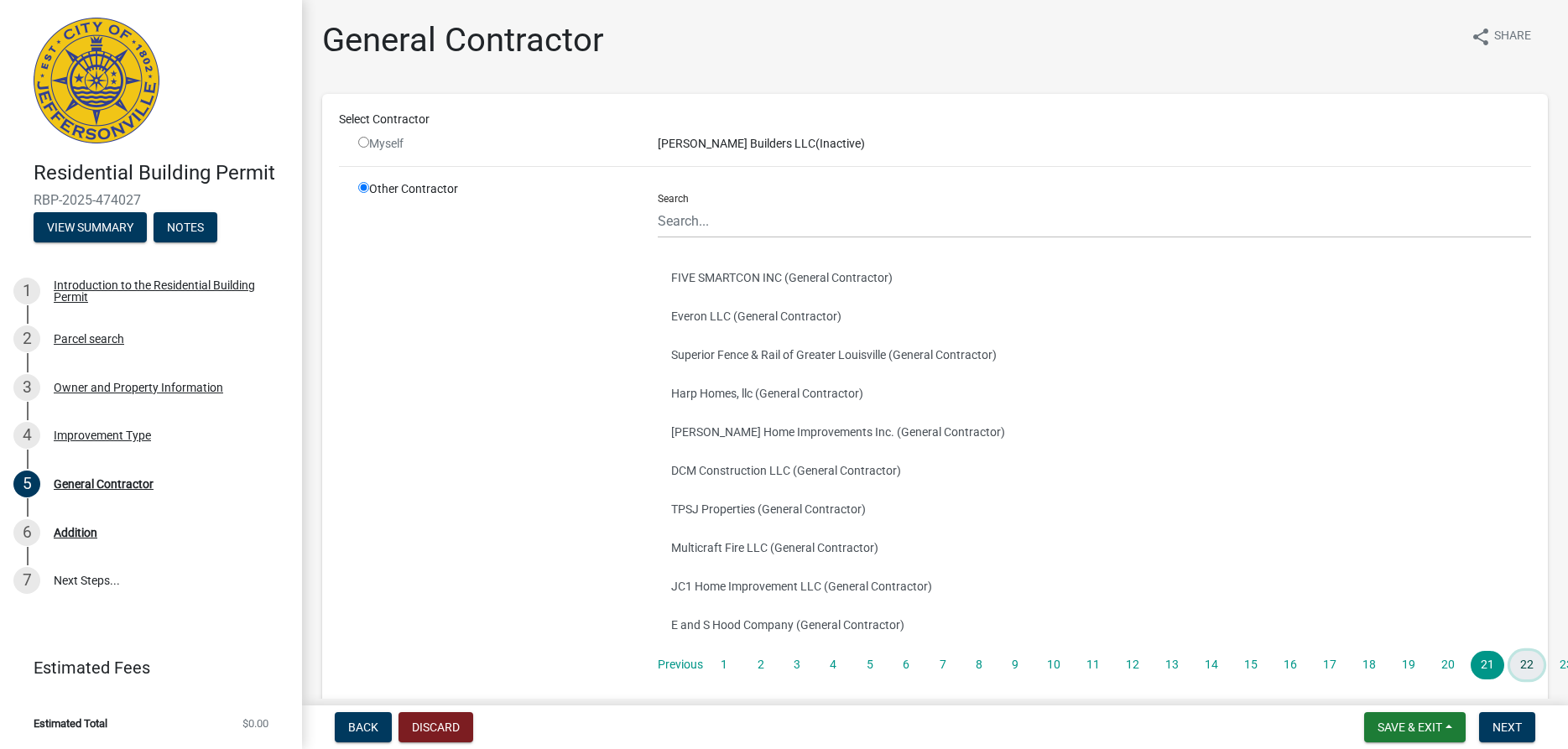
click at [1517, 664] on link "22" at bounding box center [1527, 664] width 33 height 28
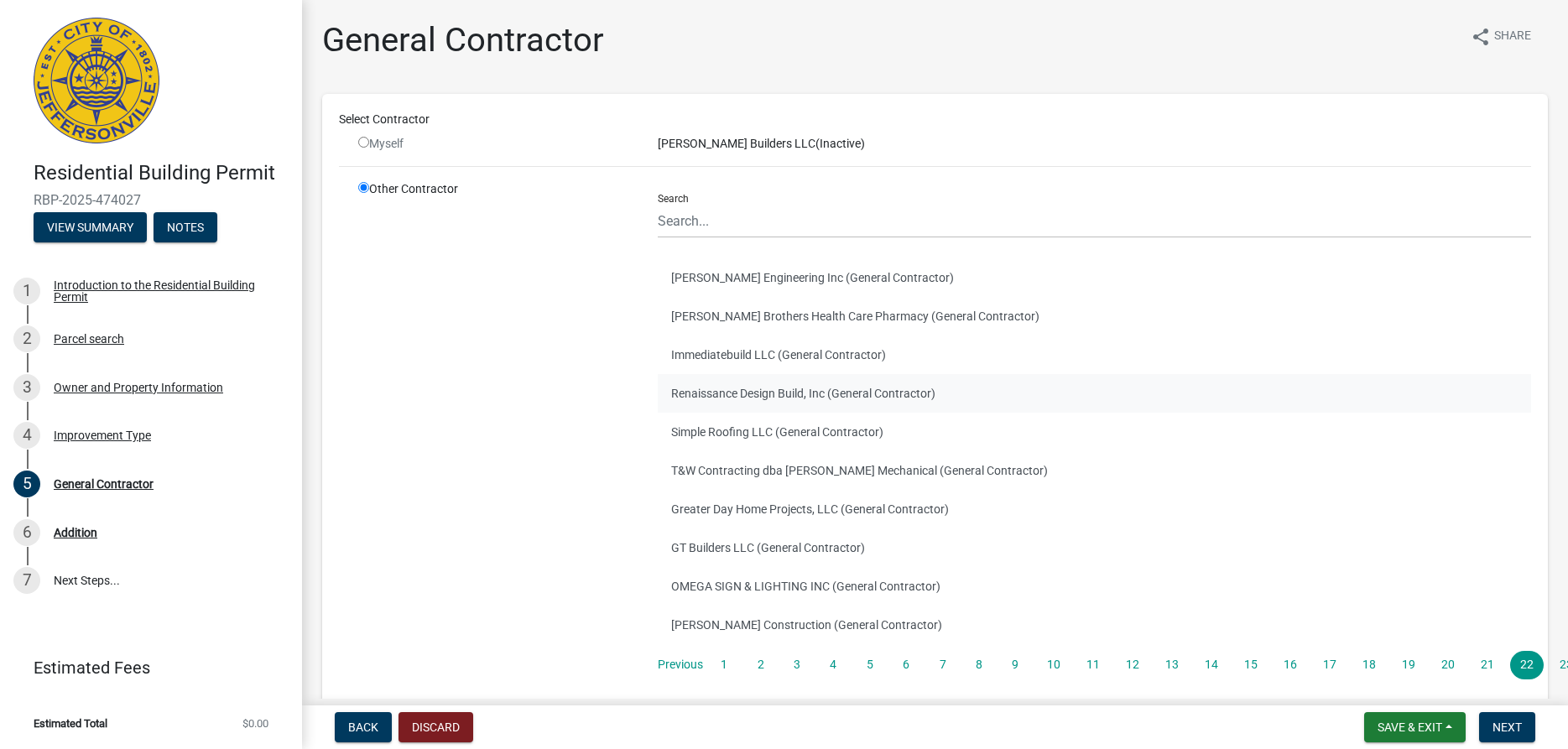
click at [762, 395] on button "Renaissance Design Build, Inc (General Contractor)" at bounding box center [1094, 394] width 873 height 39
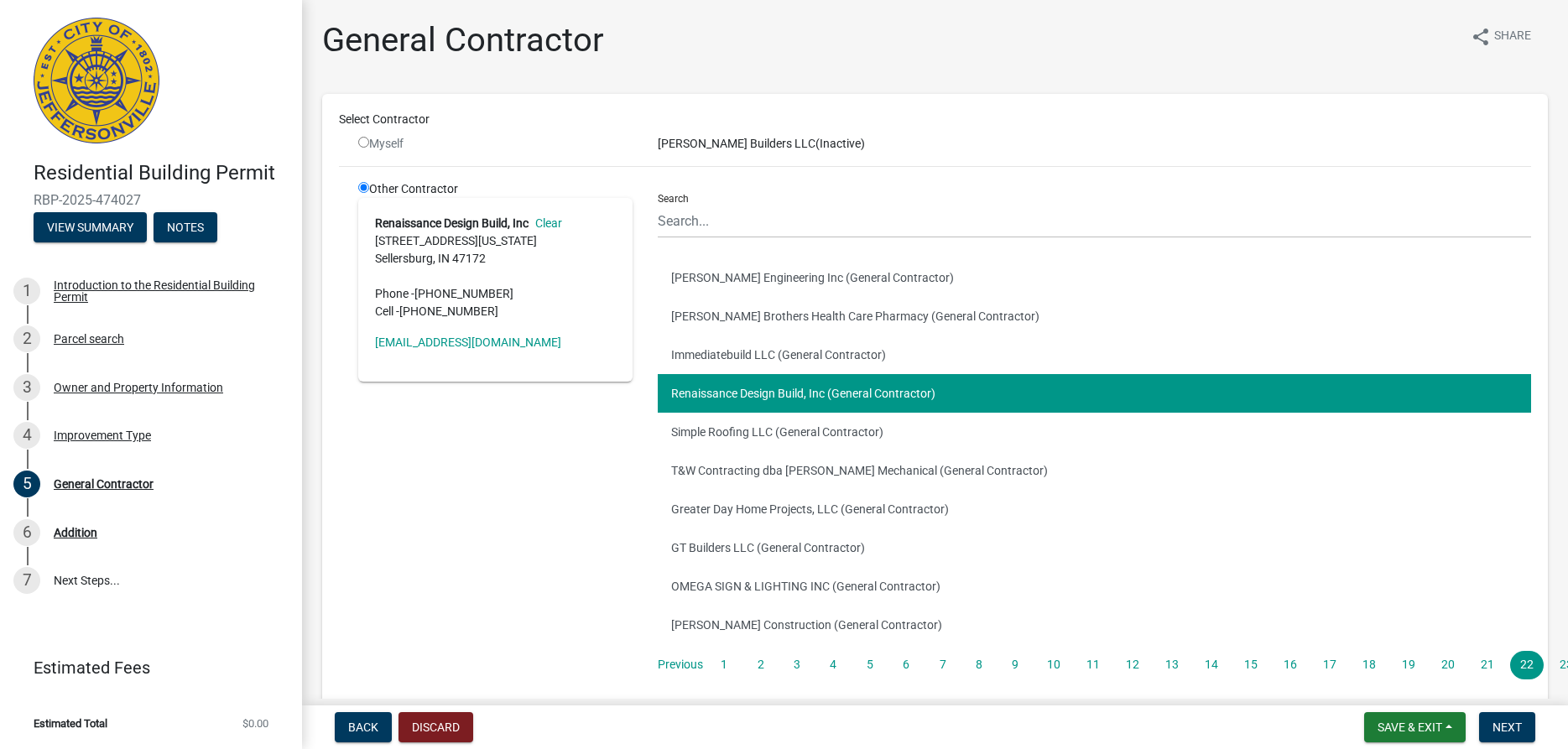
click at [541, 442] on div "Other Contractor Renaissance Design Build, Inc Clear [STREET_ADDRESS][US_STATE]…" at bounding box center [495, 437] width 300 height 513
click at [1504, 728] on span "Next" at bounding box center [1507, 728] width 29 height 14
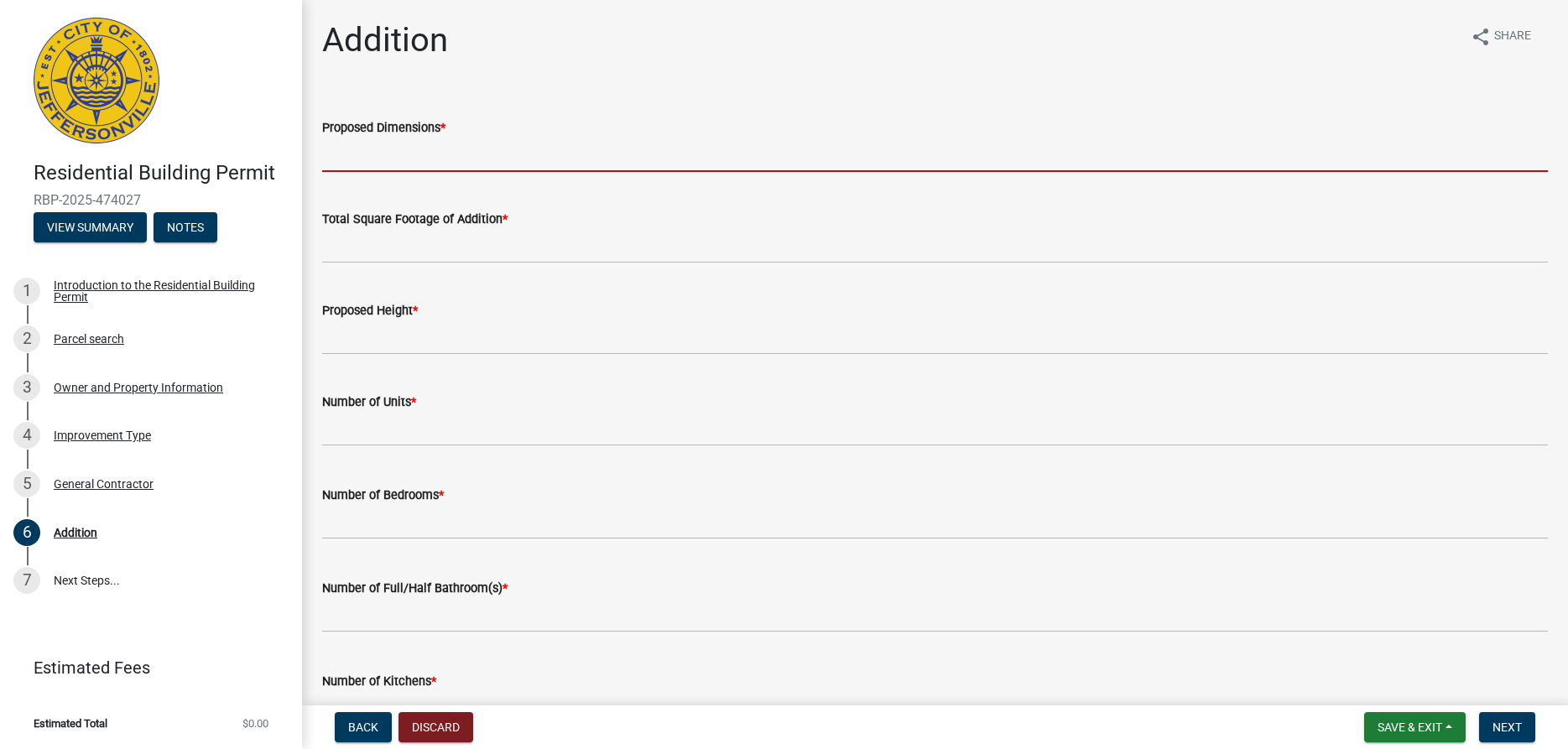
click at [412, 154] on input "Proposed Dimensions *" at bounding box center [935, 154] width 1226 height 34
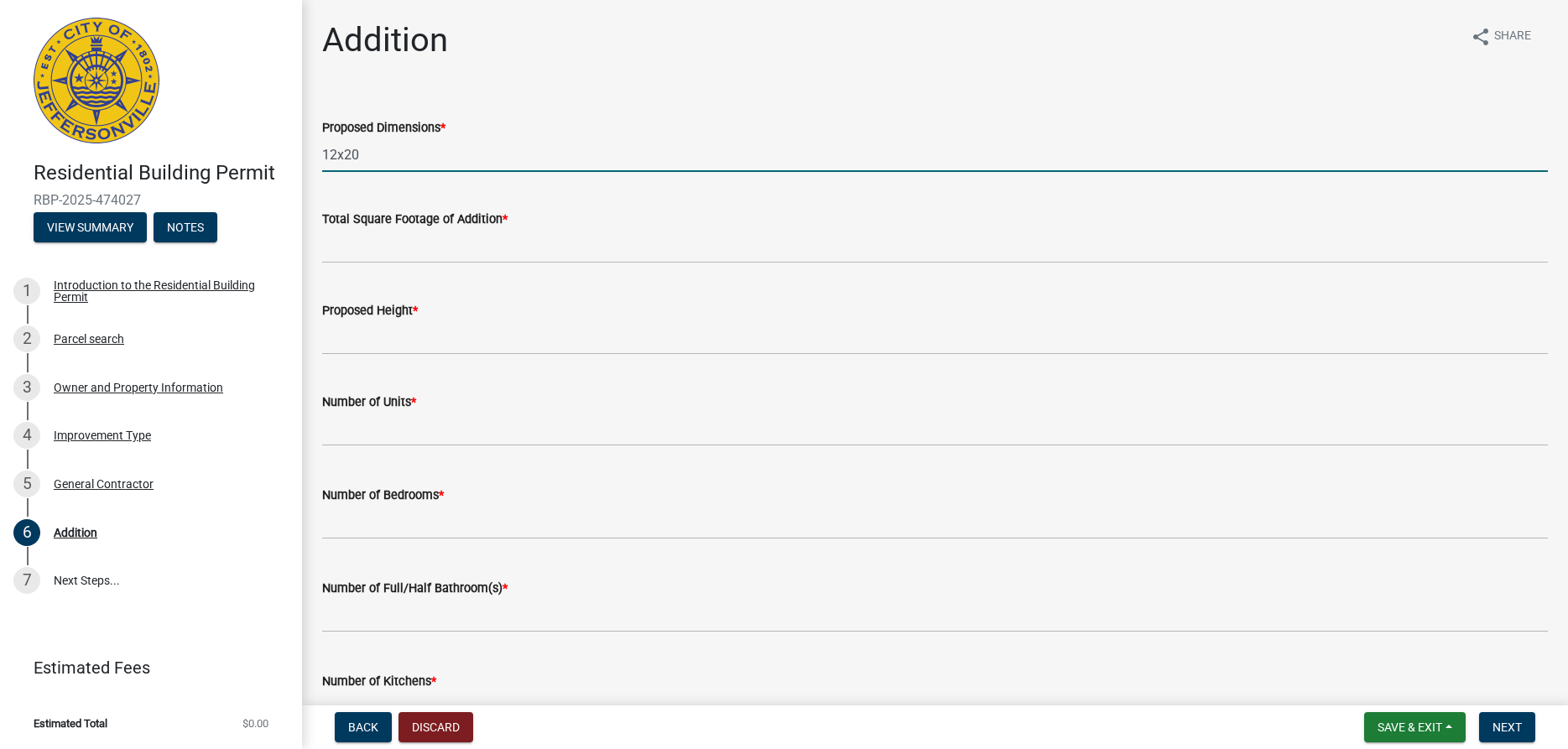
type input "12x20"
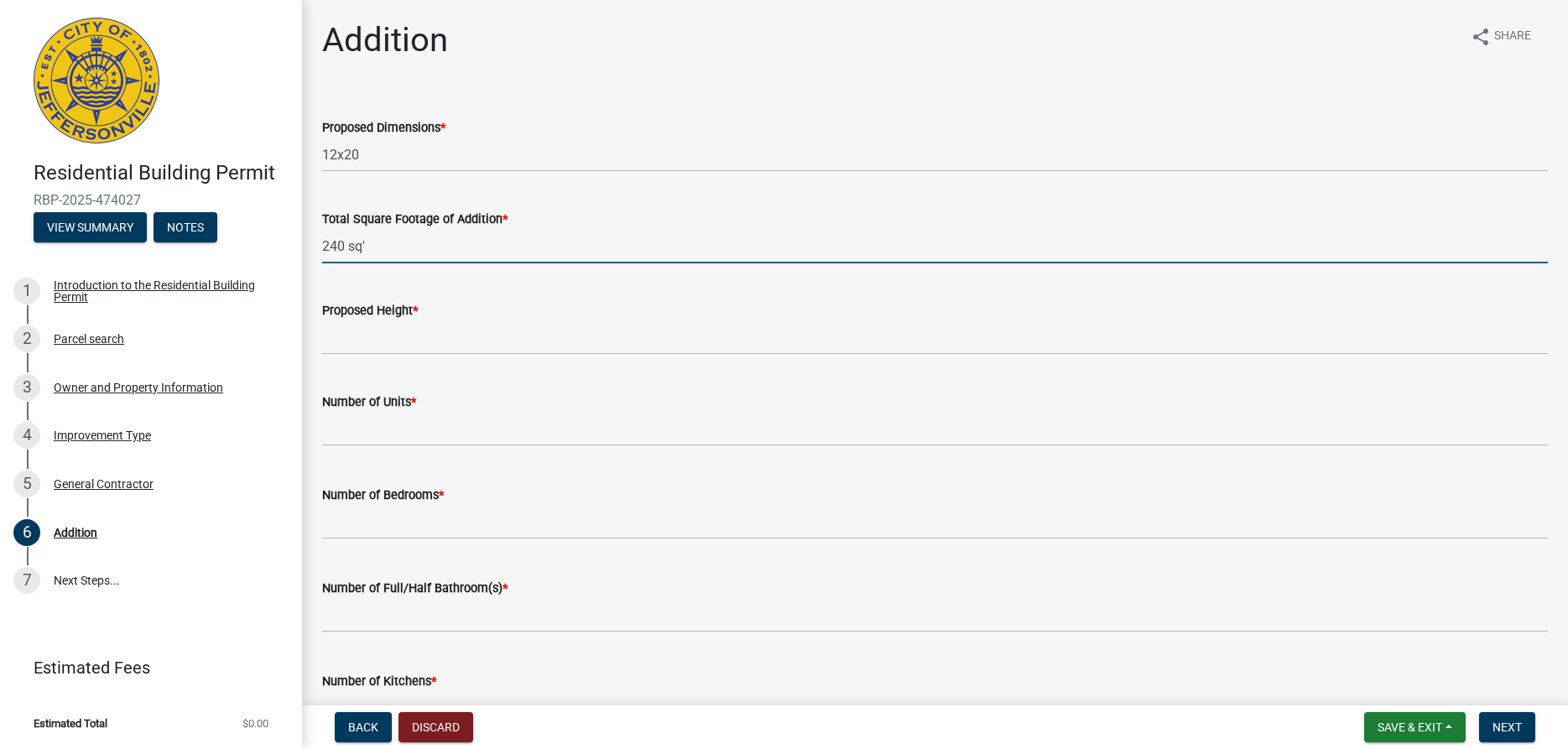
type input "240 sq'"
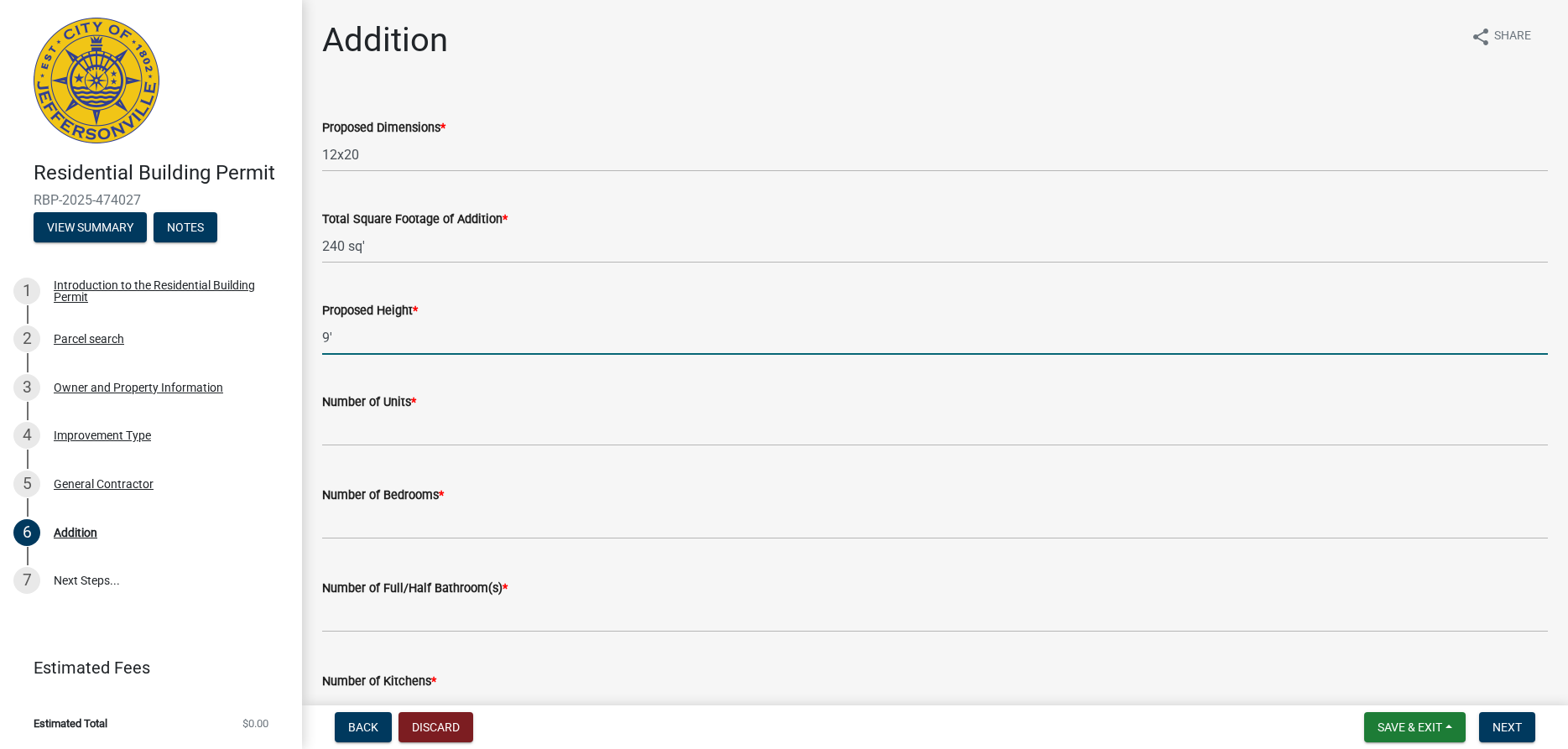
type input "9'"
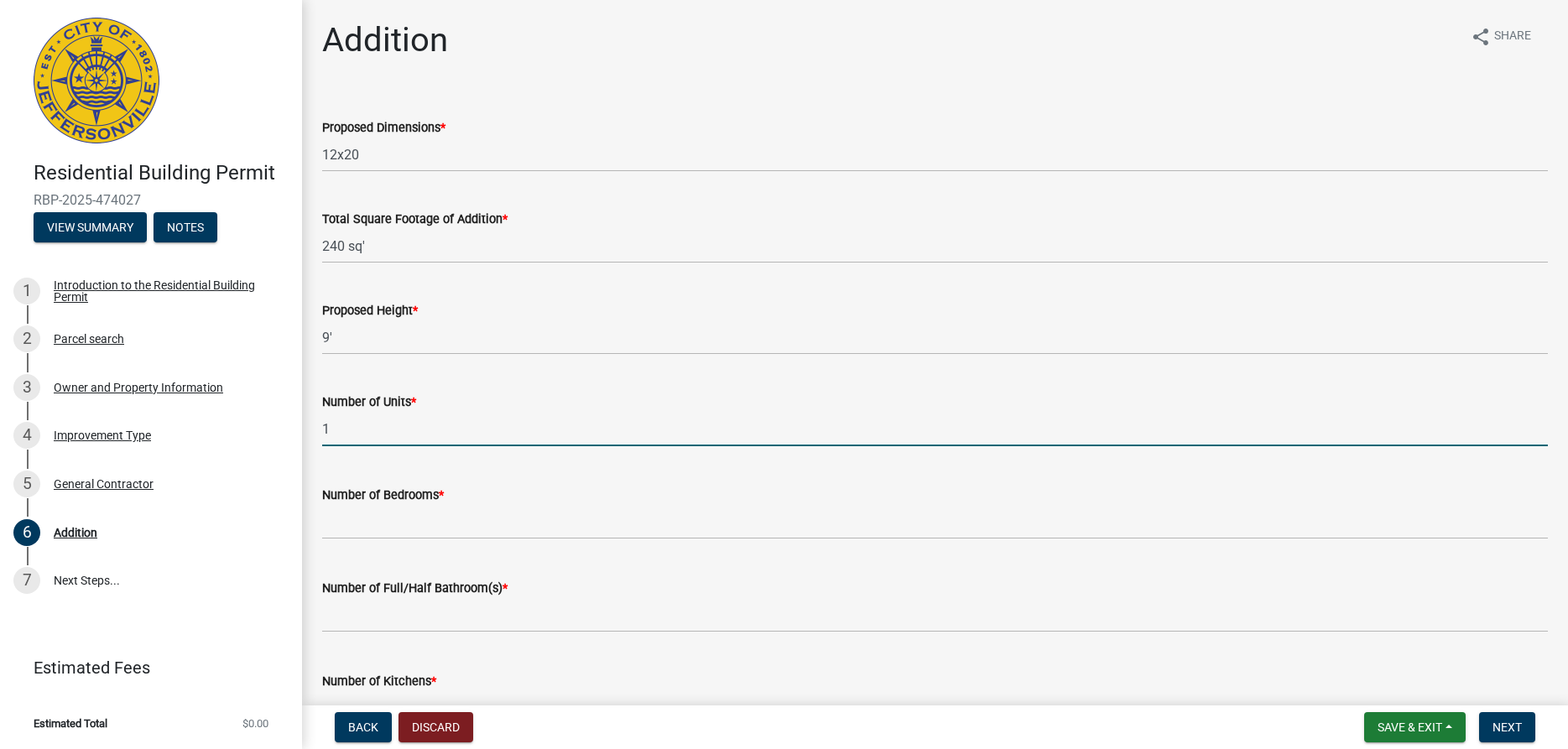
type input "1"
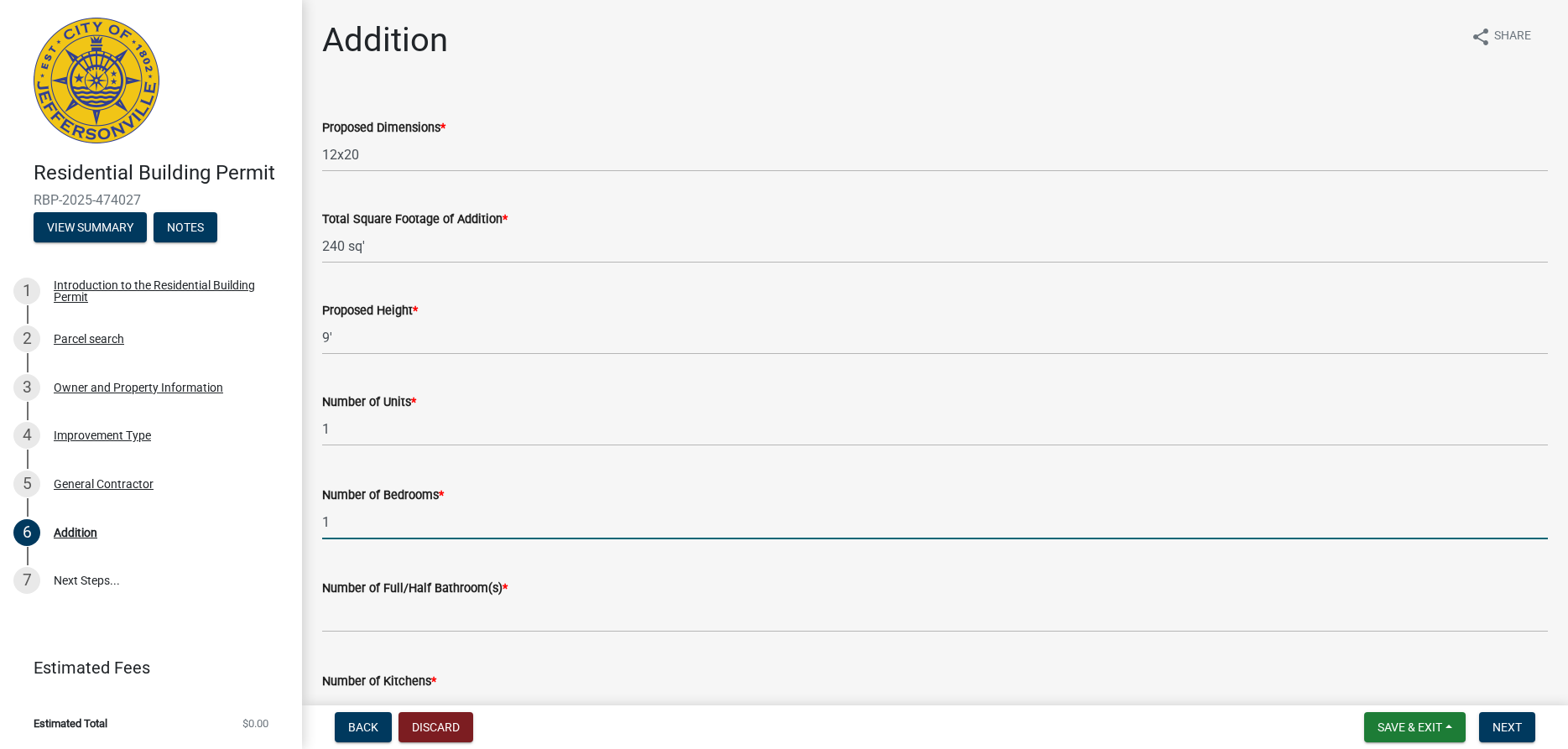
type input "1"
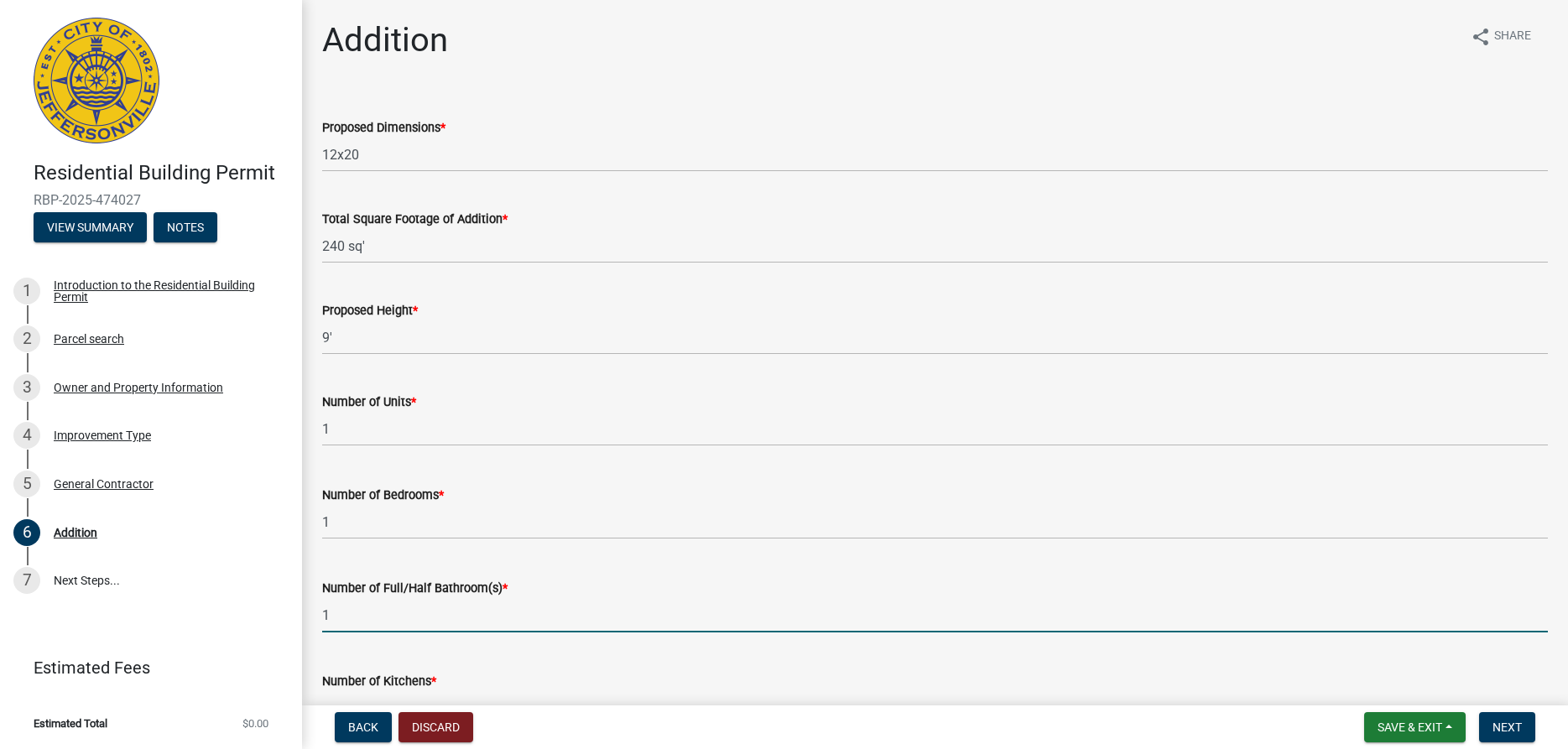
type input "1"
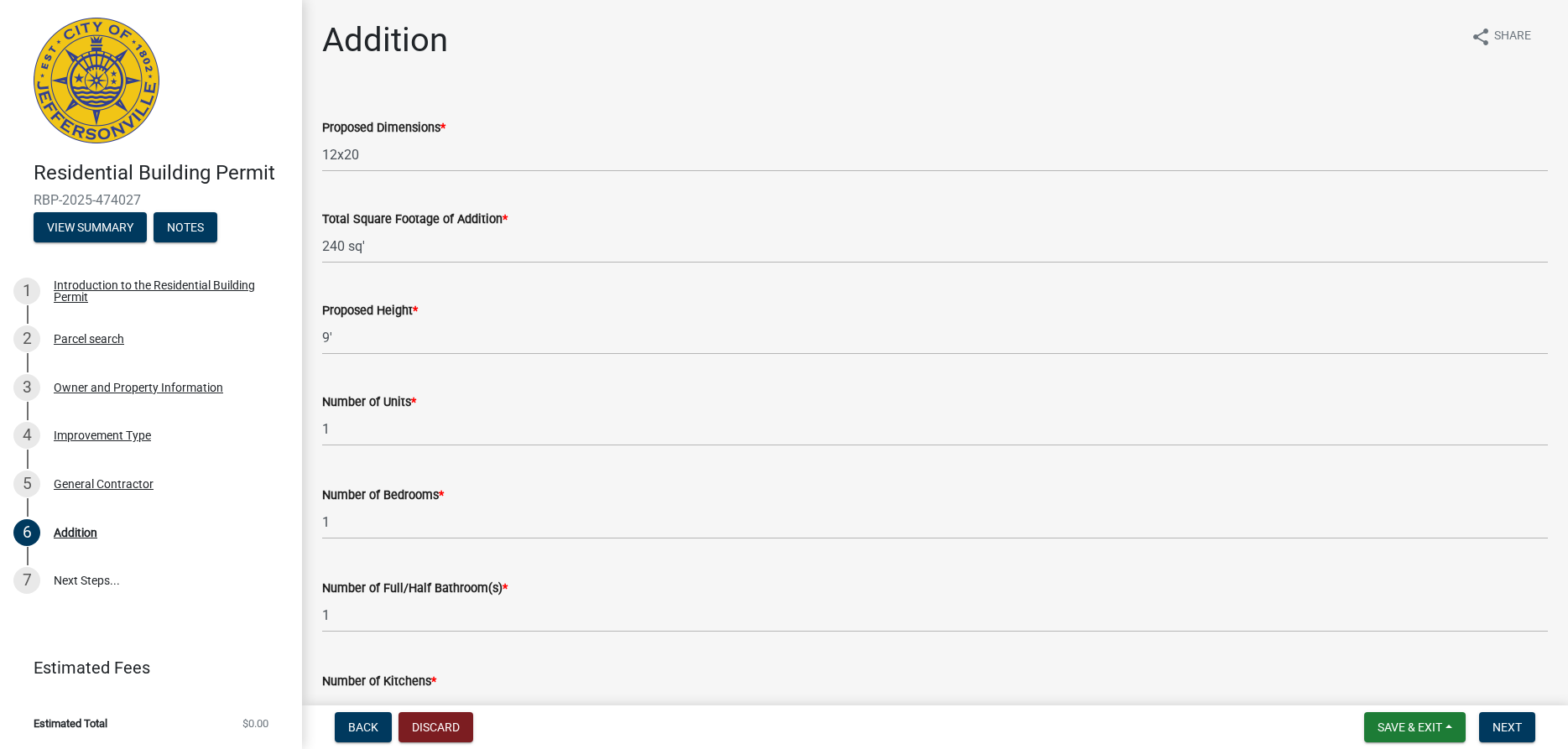
scroll to position [359, 0]
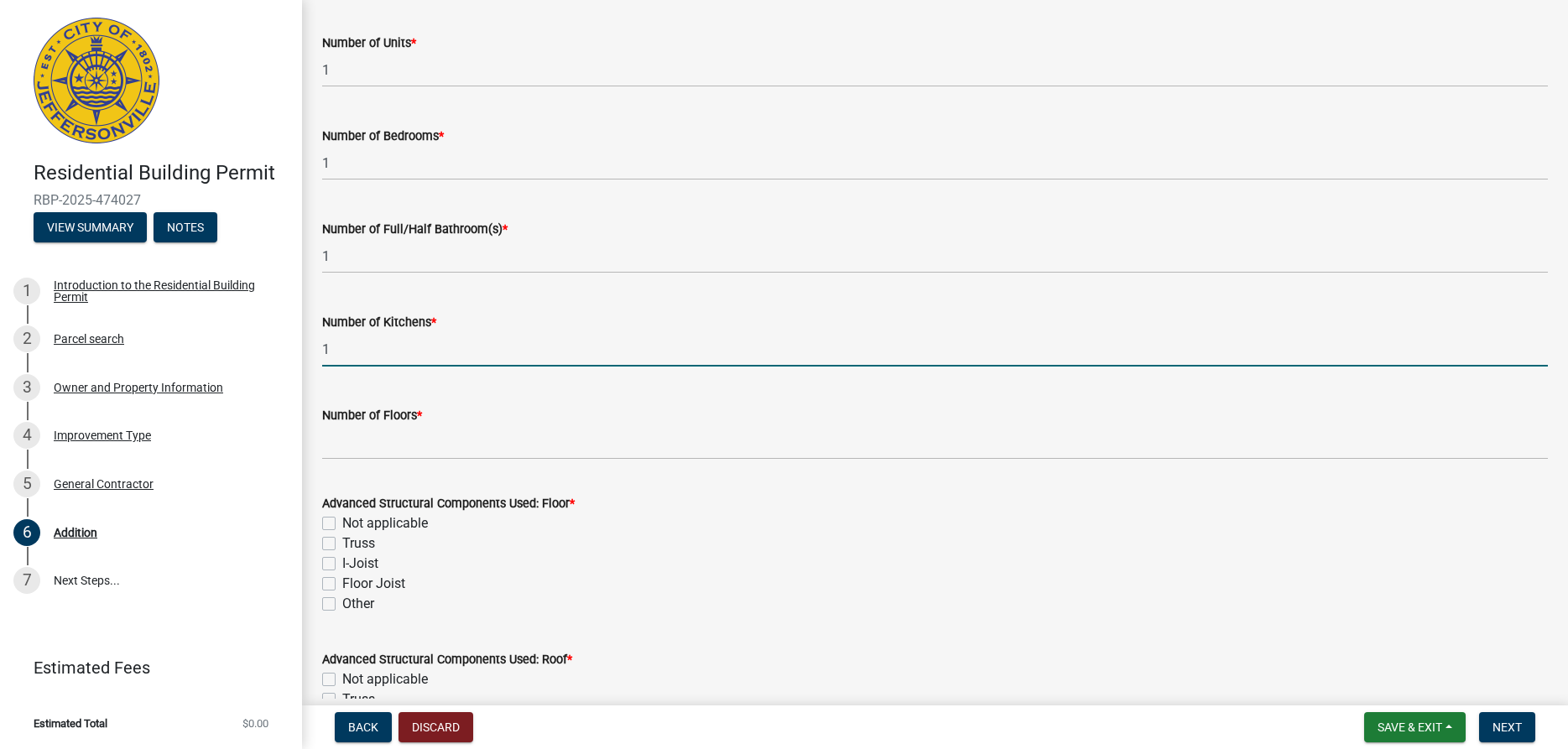
type input "1"
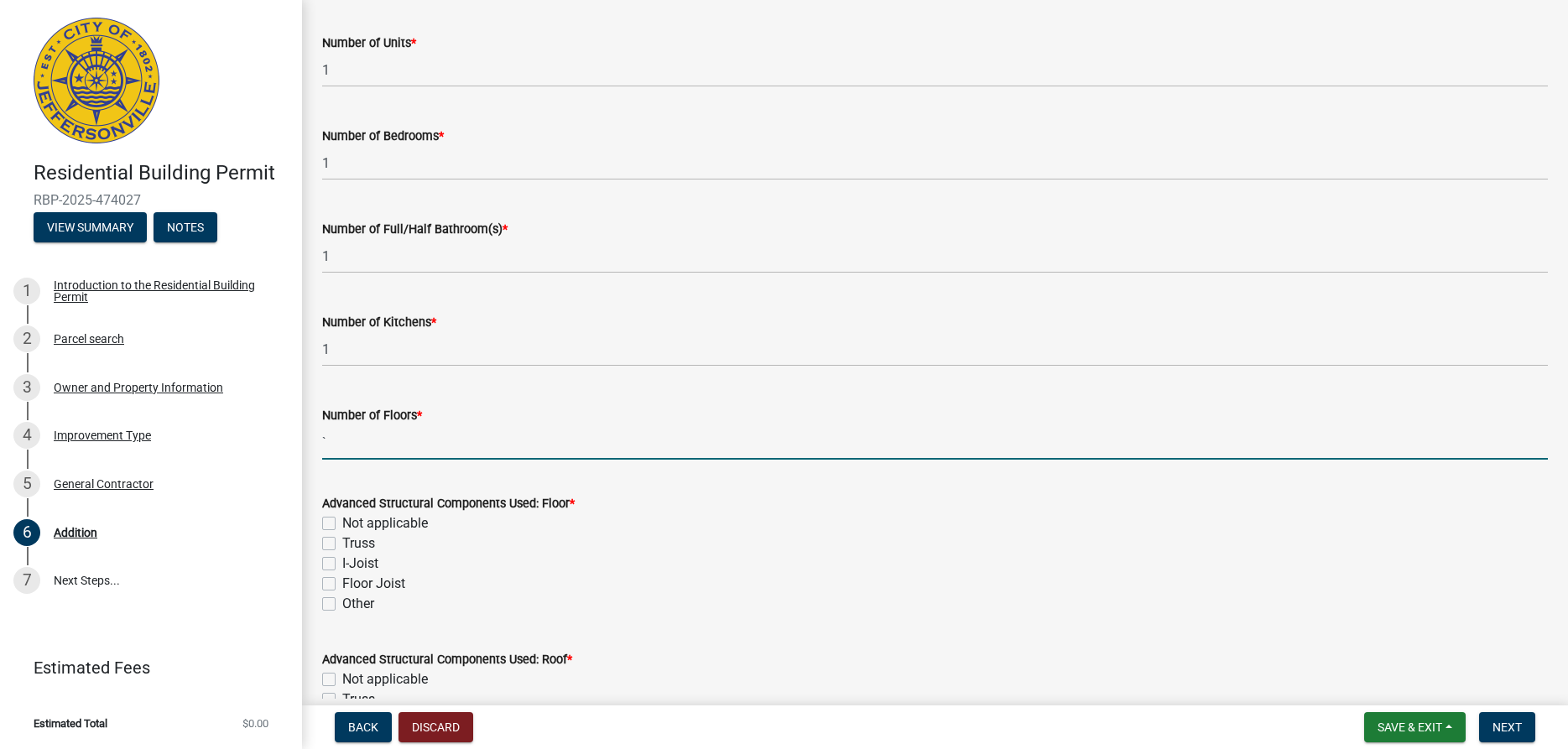
type input "`"
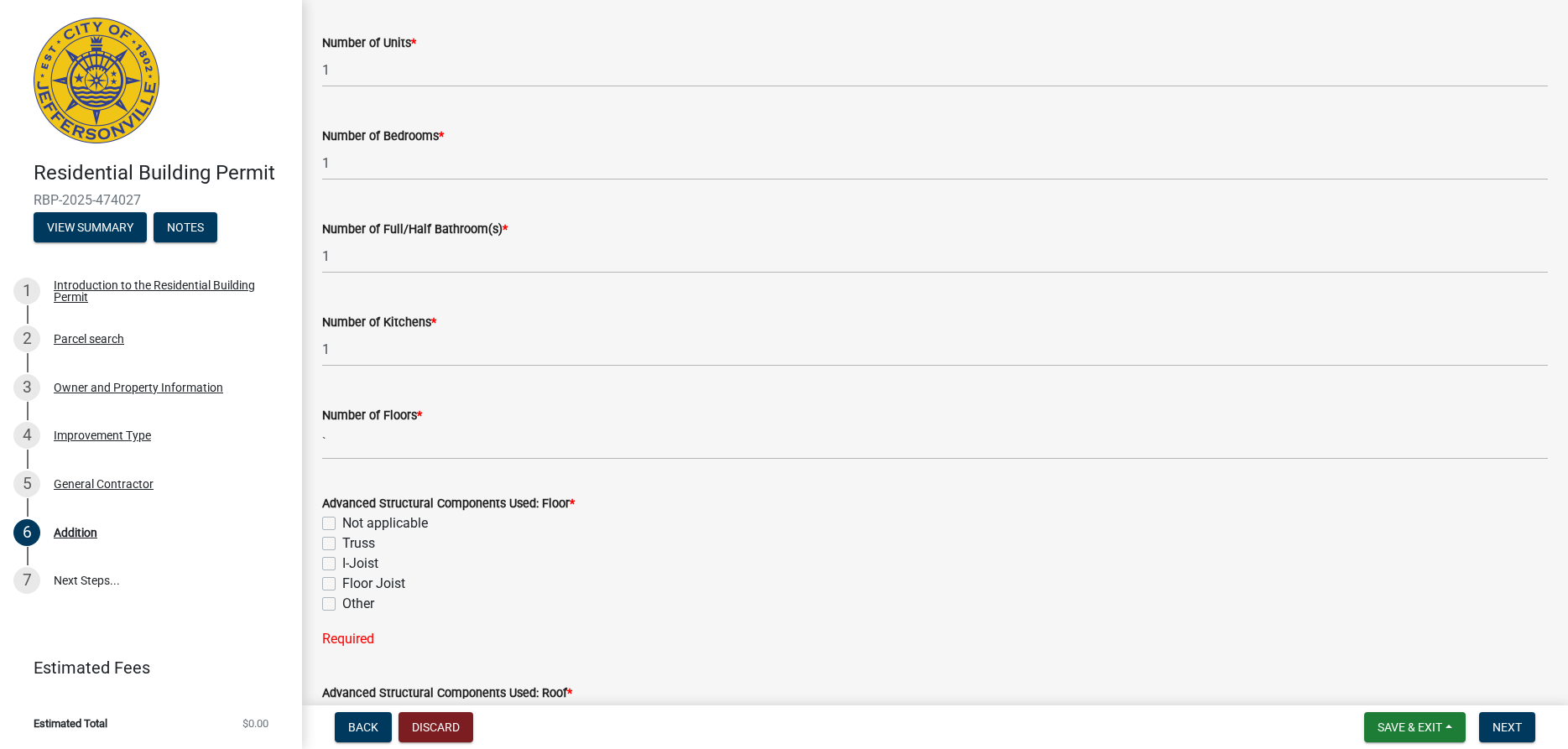
click at [342, 544] on label "Truss" at bounding box center [358, 543] width 32 height 21
click at [342, 544] on input "Truss" at bounding box center [347, 538] width 11 height 11
checkbox input "true"
checkbox input "false"
checkbox input "true"
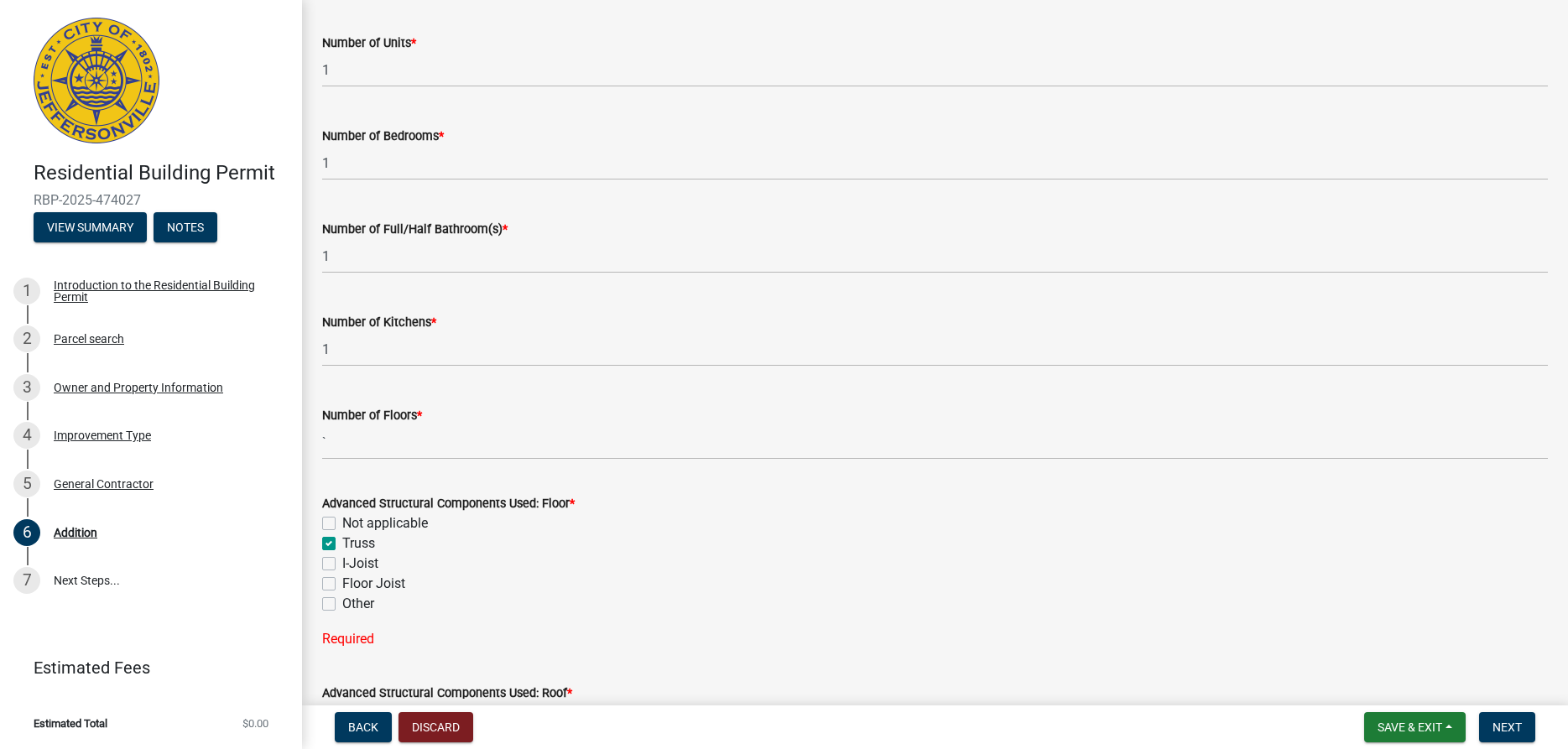
checkbox input "false"
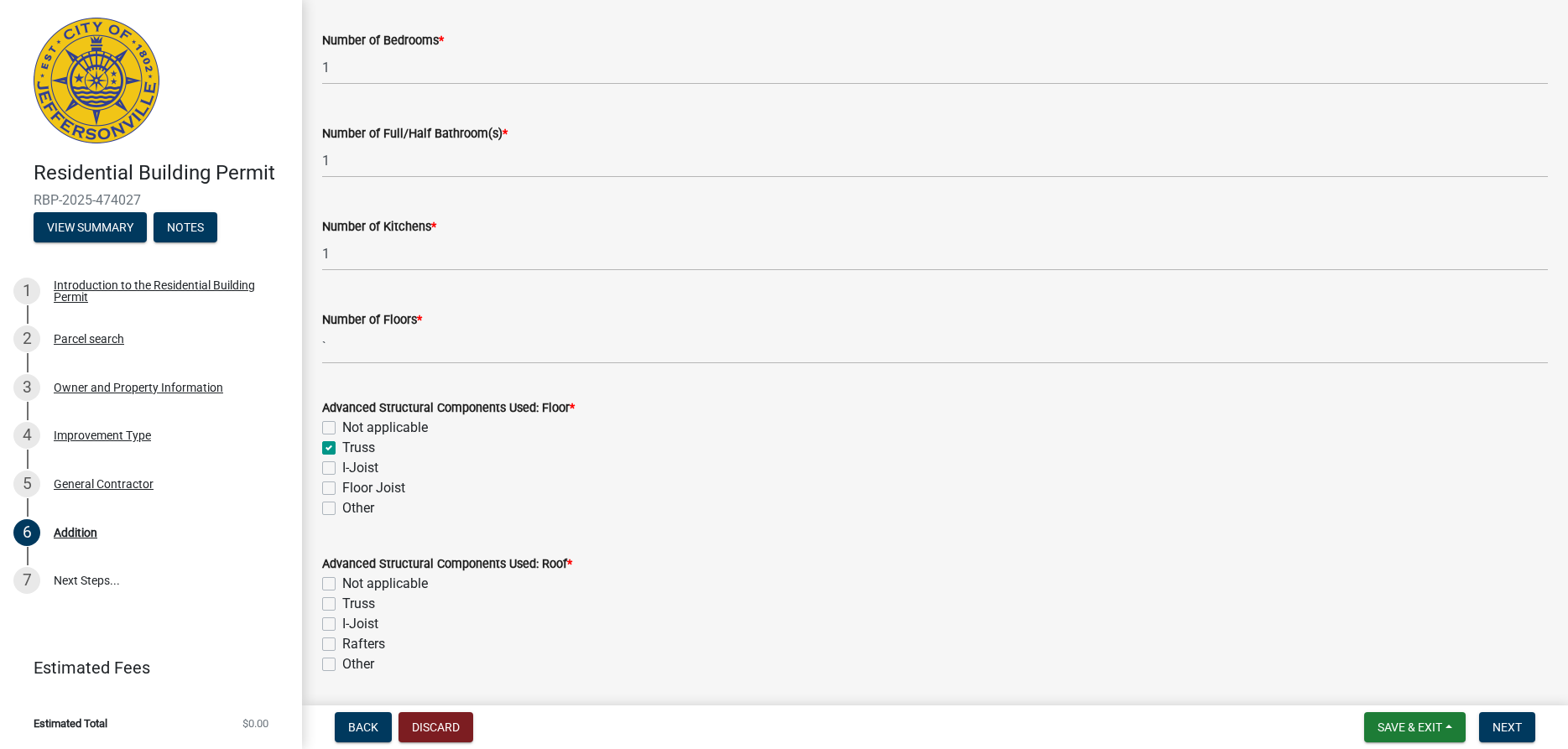
scroll to position [550, 0]
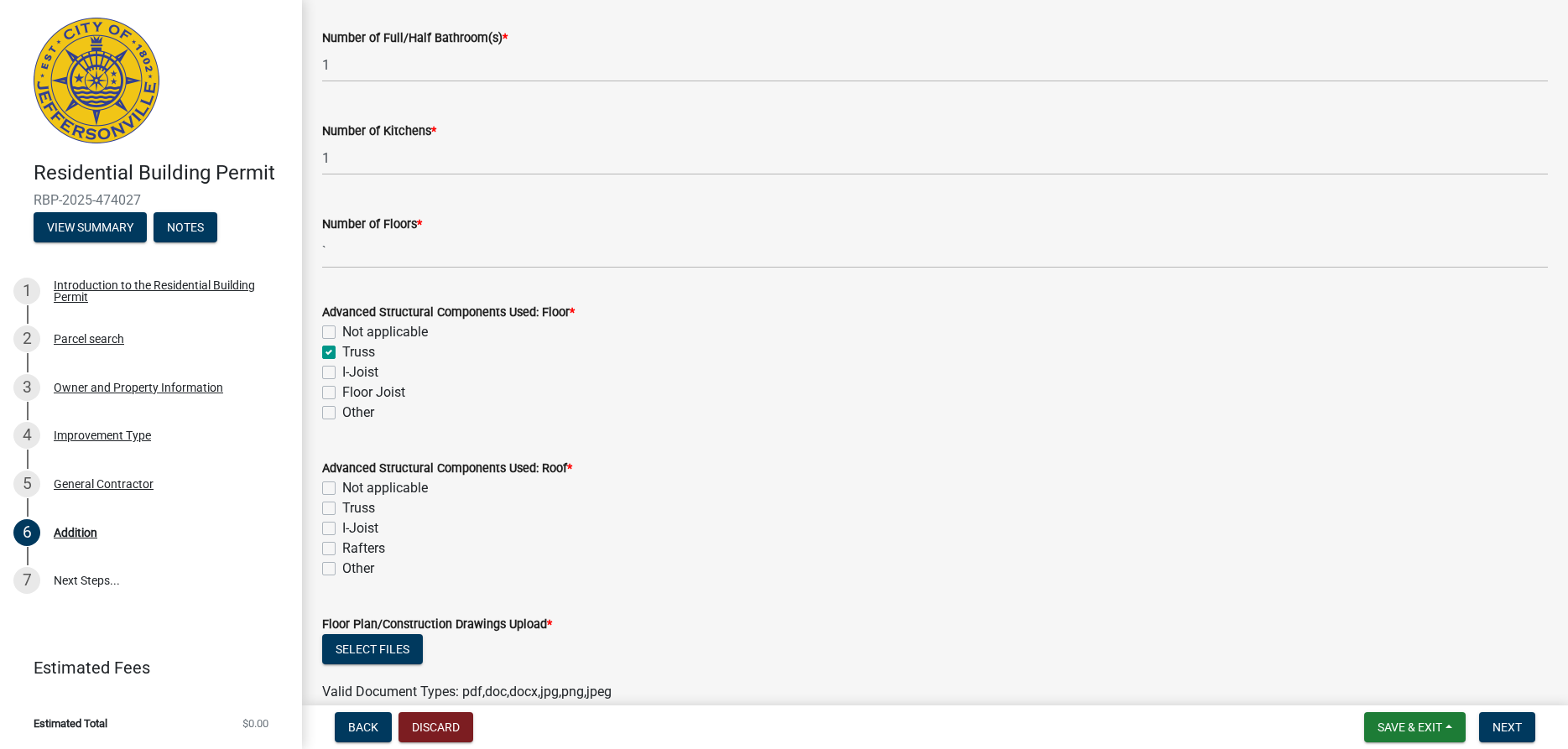
click at [342, 508] on label "Truss" at bounding box center [358, 508] width 32 height 21
click at [342, 508] on input "Truss" at bounding box center [347, 503] width 11 height 11
checkbox input "true"
checkbox input "false"
checkbox input "true"
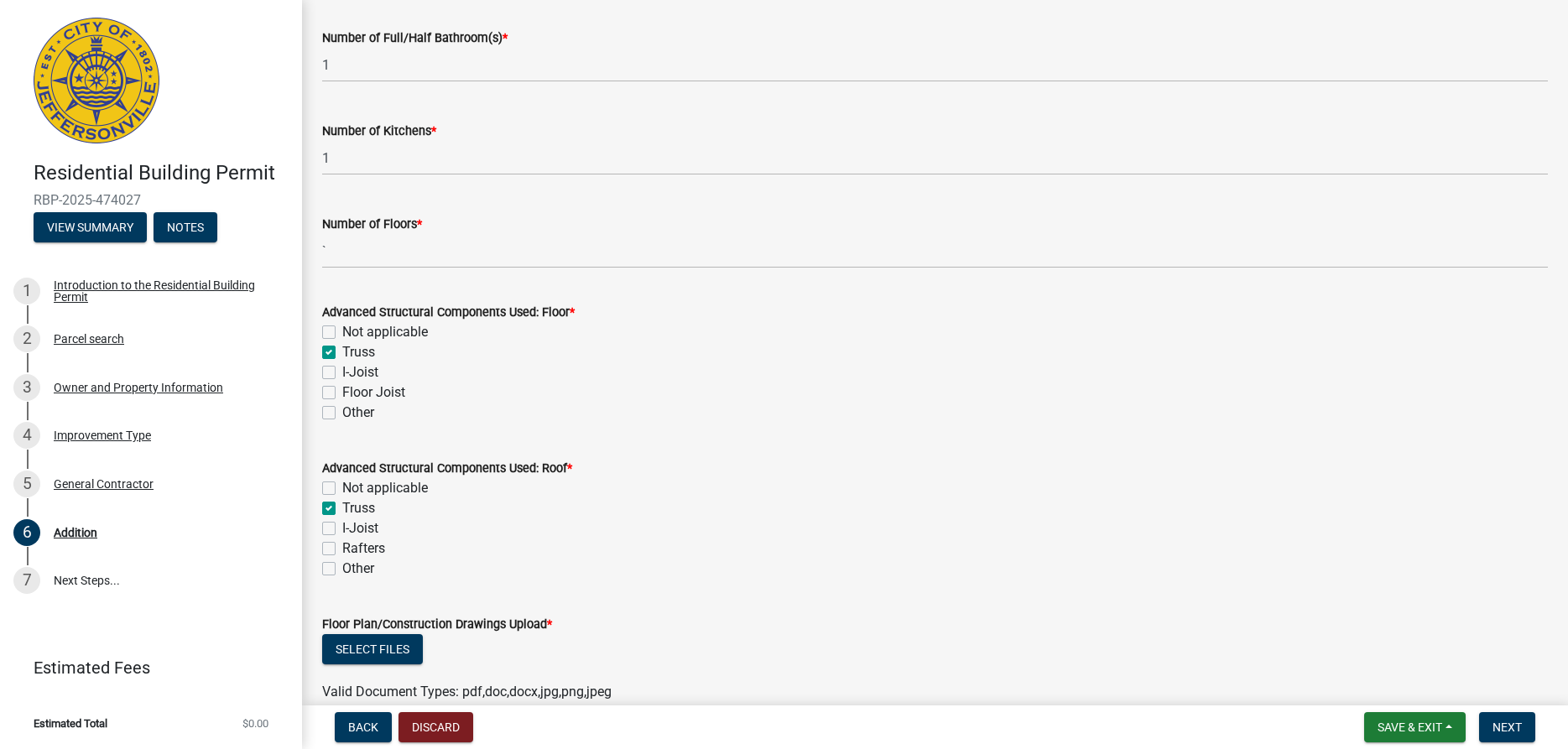
checkbox input "false"
click at [342, 394] on label "Floor Joist" at bounding box center [373, 393] width 63 height 21
click at [342, 394] on input "Floor Joist" at bounding box center [347, 388] width 11 height 11
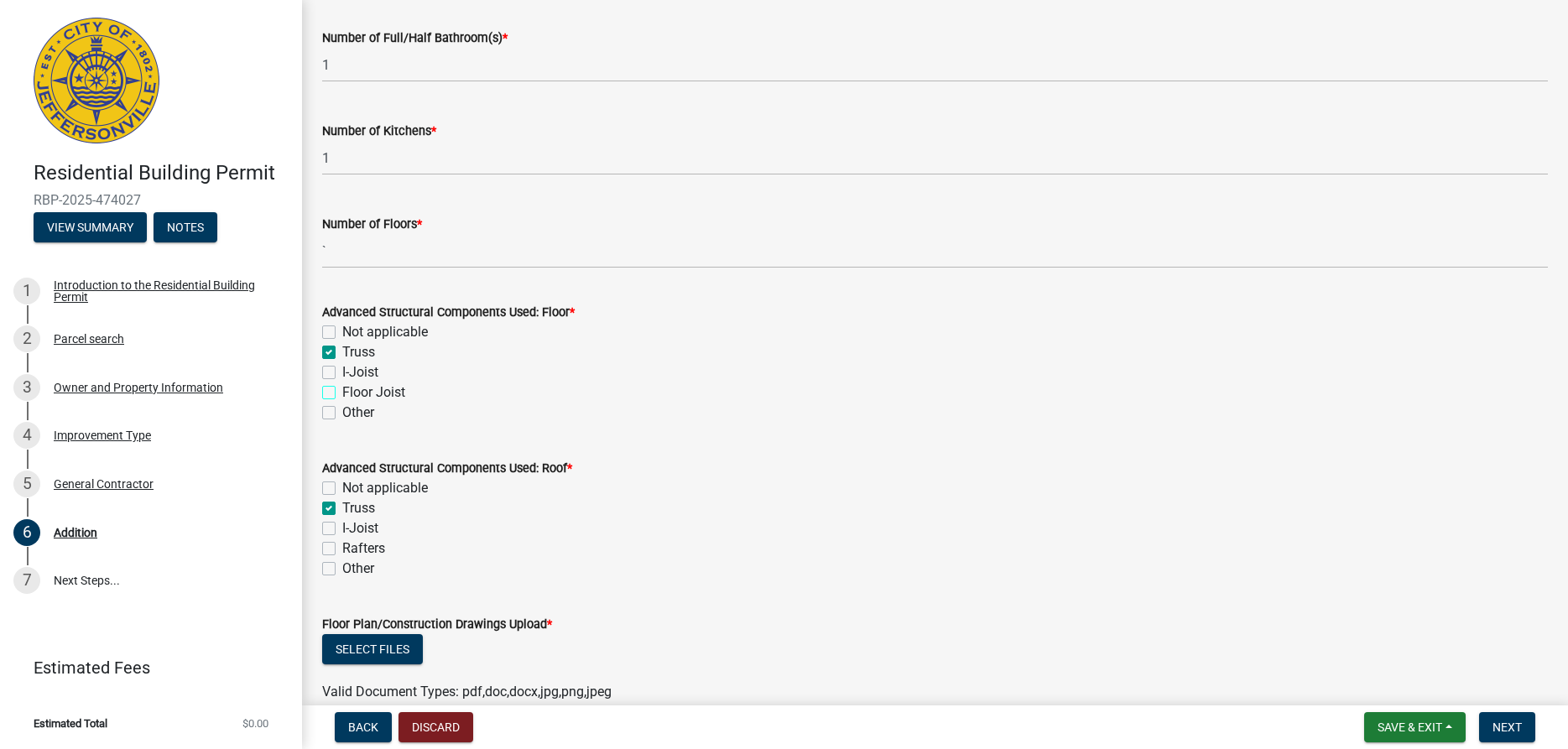
checkbox input "true"
checkbox input "false"
checkbox input "true"
checkbox input "false"
checkbox input "true"
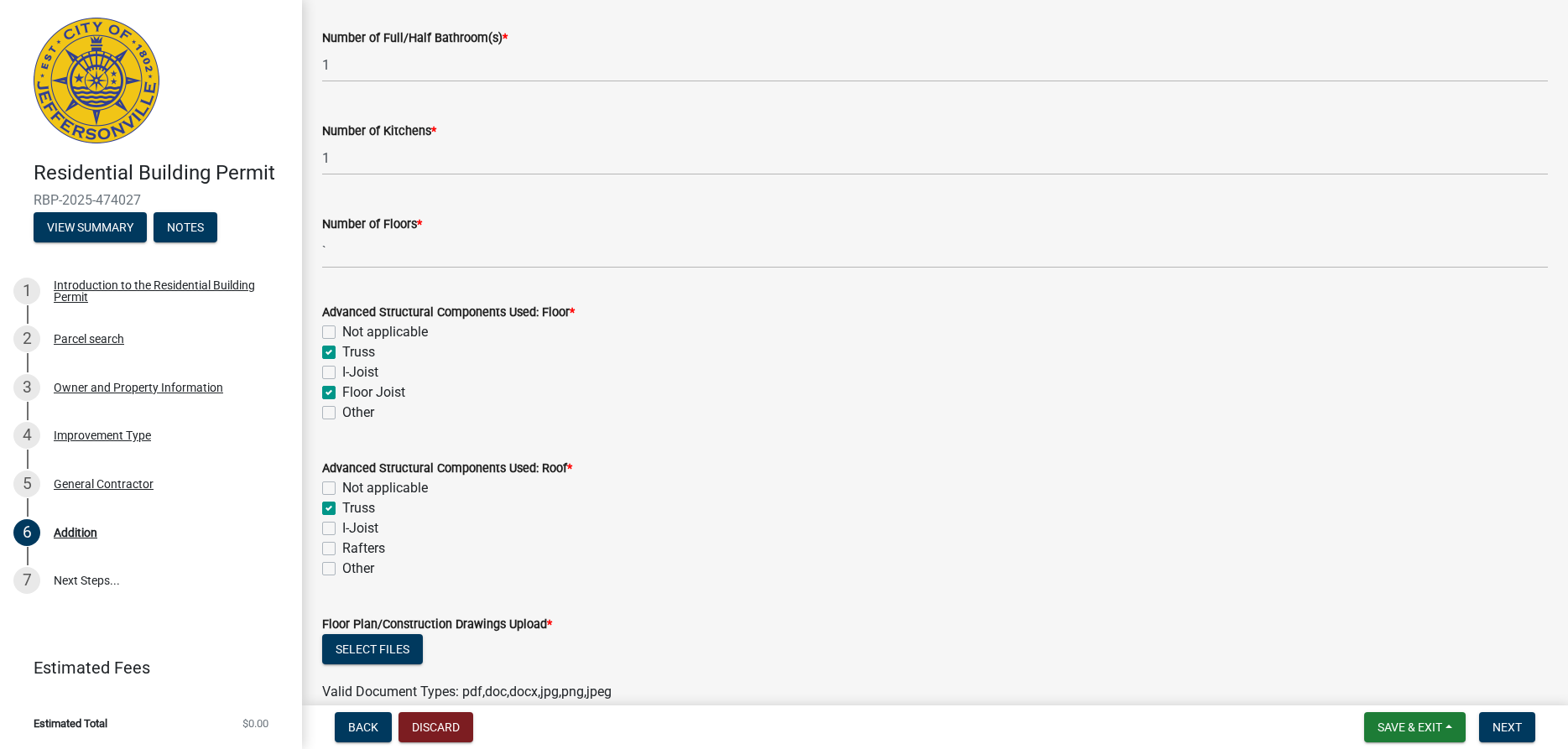
checkbox input "false"
click at [342, 352] on label "Truss" at bounding box center [358, 352] width 32 height 21
click at [342, 352] on input "Truss" at bounding box center [347, 347] width 11 height 11
checkbox input "false"
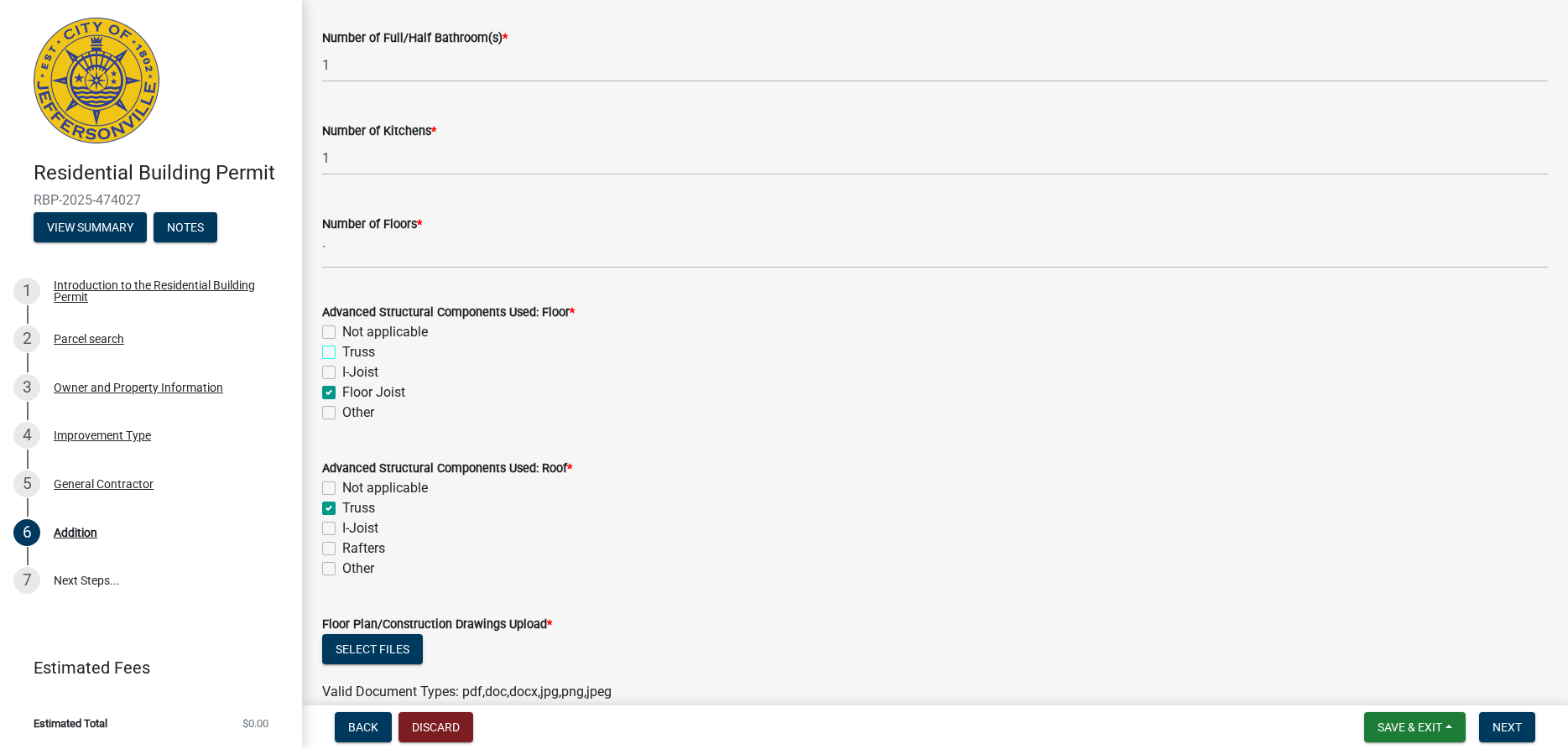
checkbox input "false"
checkbox input "true"
checkbox input "false"
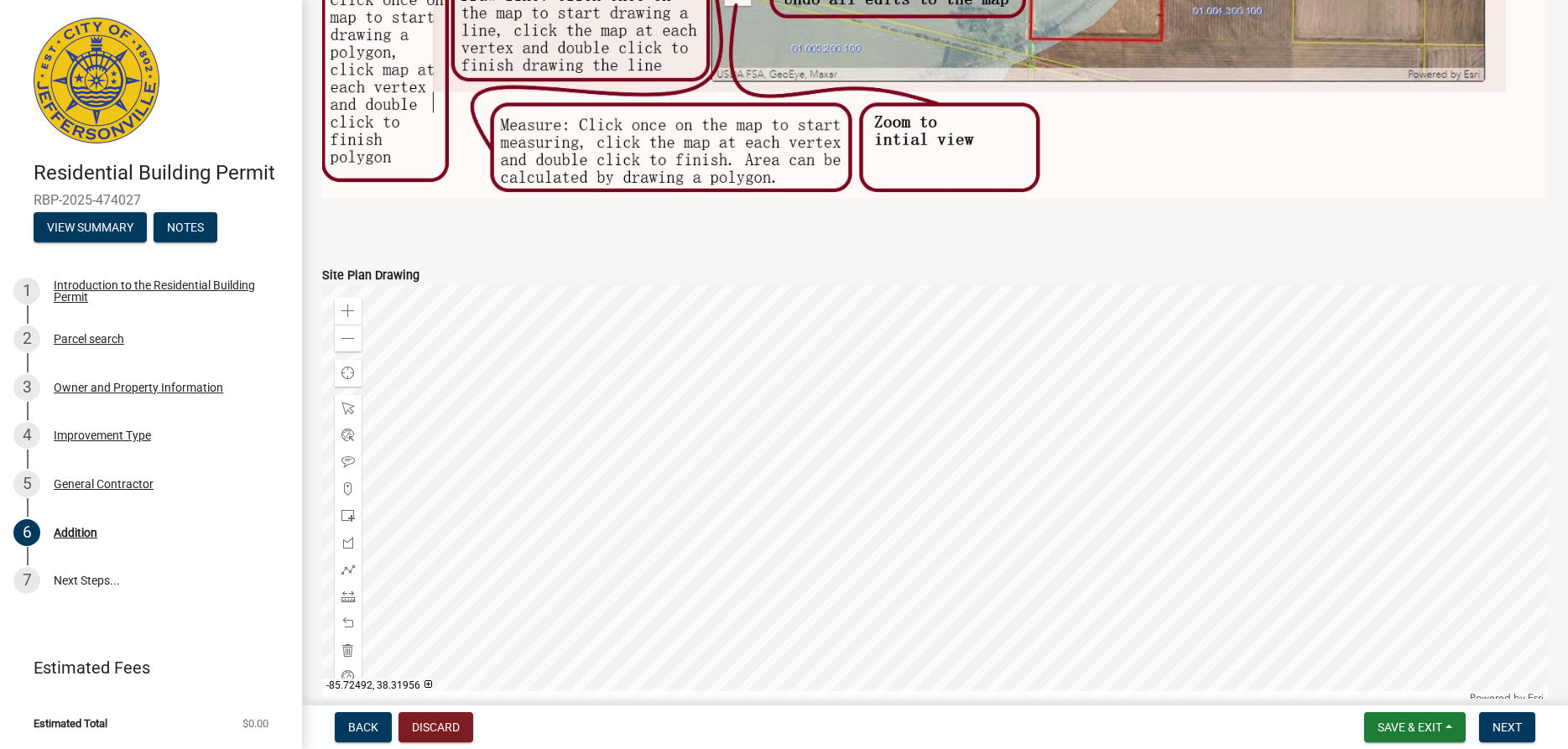
scroll to position [1903, 0]
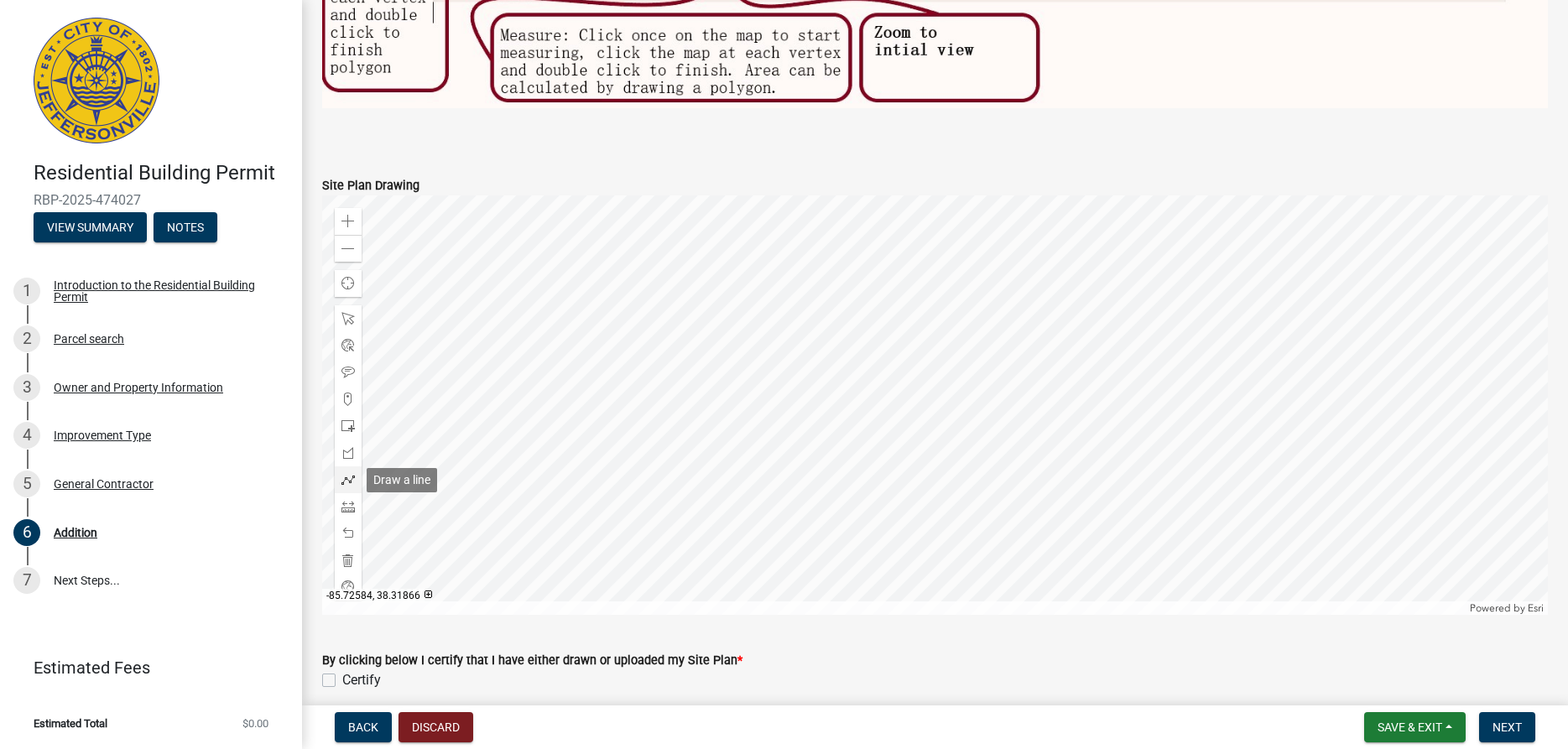
click at [348, 481] on span at bounding box center [349, 479] width 14 height 14
click at [925, 413] on div at bounding box center [935, 404] width 1226 height 419
click at [929, 410] on div at bounding box center [935, 404] width 1226 height 419
click at [930, 407] on div at bounding box center [935, 404] width 1226 height 419
click at [941, 401] on div at bounding box center [935, 404] width 1226 height 419
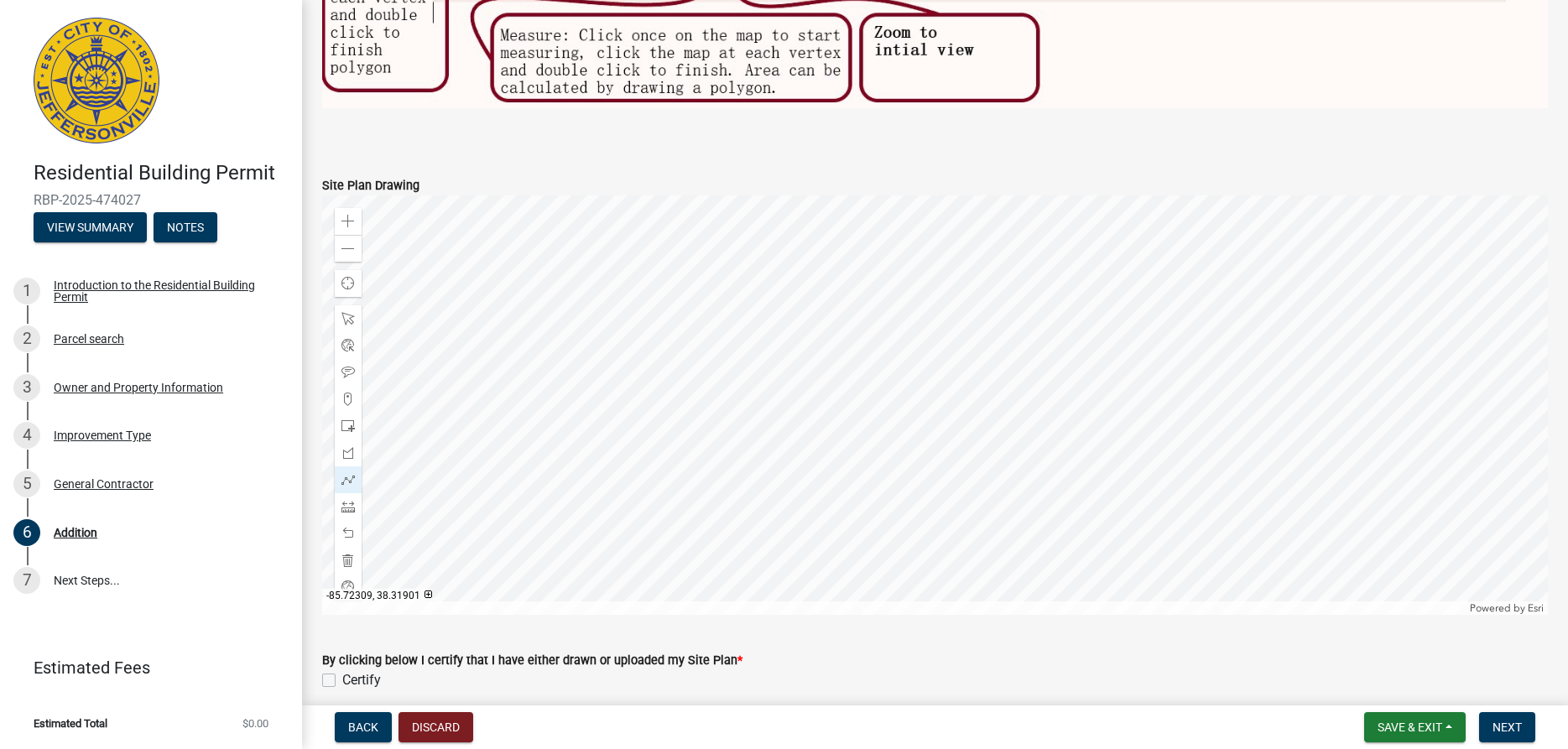
click at [929, 386] on div at bounding box center [935, 404] width 1226 height 419
click at [918, 394] on div at bounding box center [935, 404] width 1226 height 419
click at [918, 393] on div at bounding box center [935, 404] width 1226 height 419
click at [348, 481] on span at bounding box center [349, 479] width 14 height 14
click at [347, 479] on span at bounding box center [349, 479] width 14 height 14
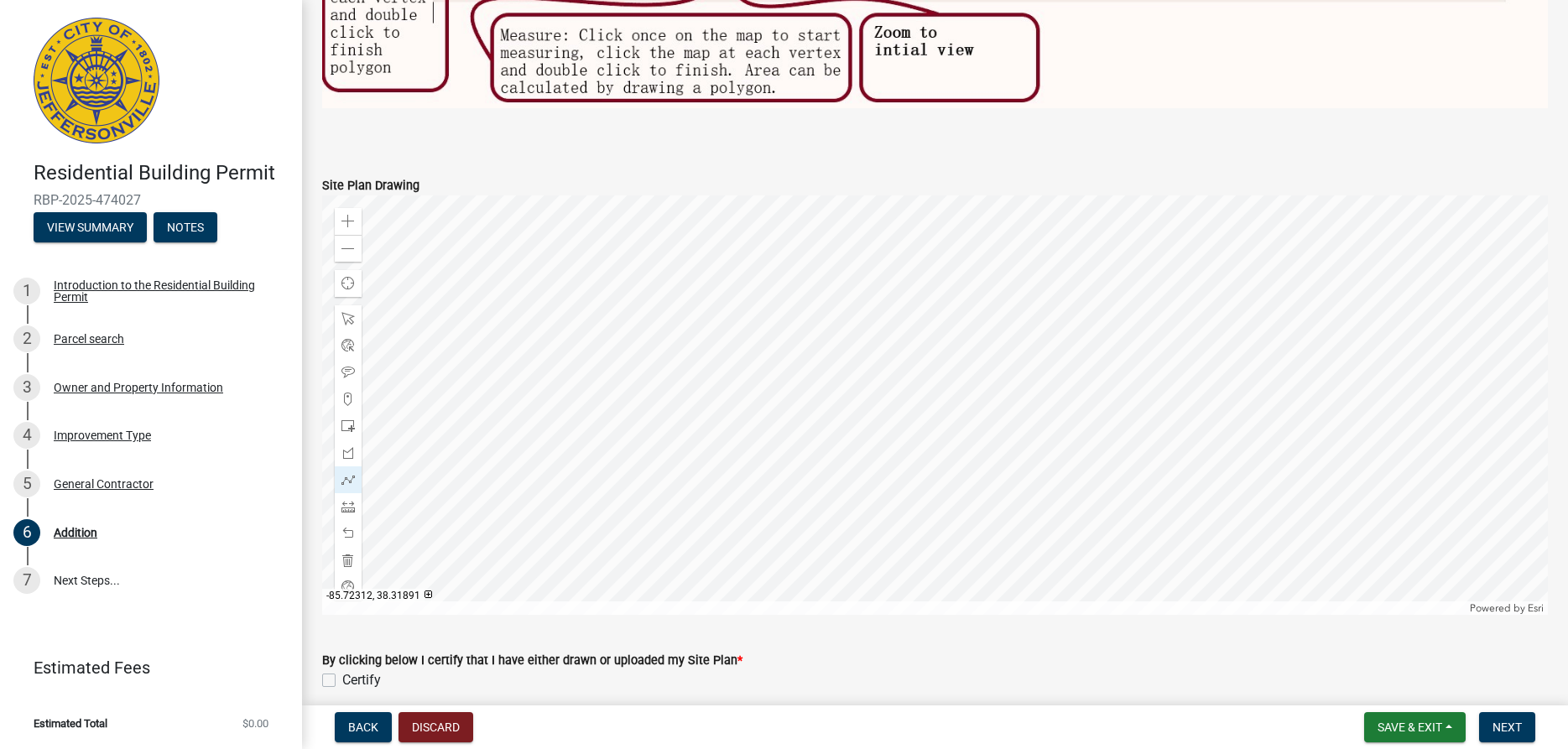
click at [922, 410] on div at bounding box center [935, 404] width 1226 height 419
click at [935, 401] on div at bounding box center [935, 404] width 1226 height 419
click at [924, 388] on div at bounding box center [935, 404] width 1226 height 419
click at [917, 395] on div at bounding box center [935, 404] width 1226 height 419
click at [347, 482] on span at bounding box center [349, 479] width 14 height 14
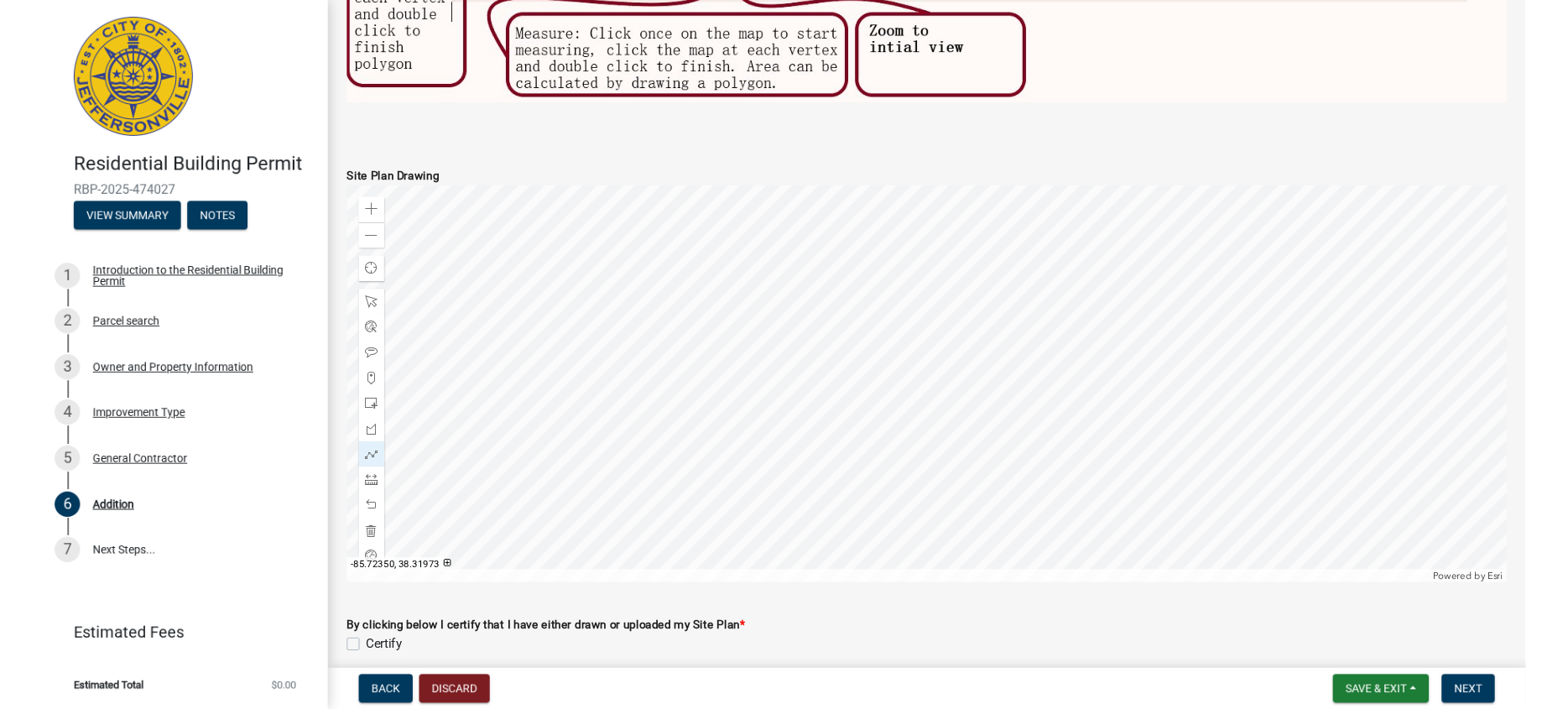
scroll to position [1999, 0]
